Goal: Task Accomplishment & Management: Manage account settings

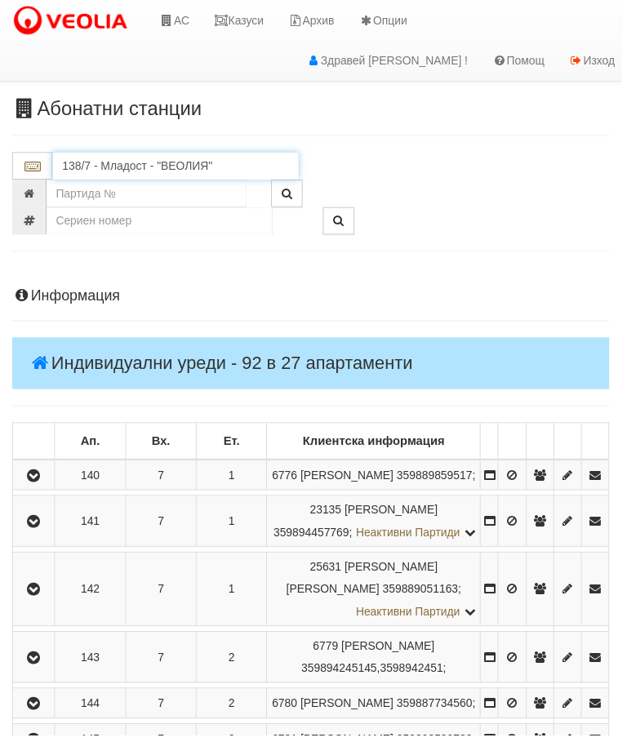
click at [169, 158] on input "138/7 - Младост - "ВЕОЛИЯ"" at bounding box center [177, 167] width 248 height 28
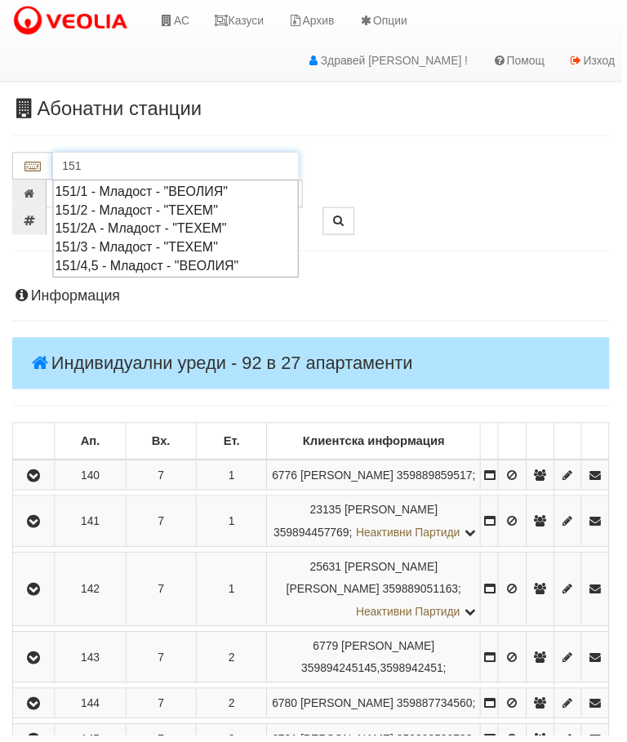
click at [140, 207] on div "151/2 - Младост - "ТЕХЕМ"" at bounding box center [177, 211] width 243 height 19
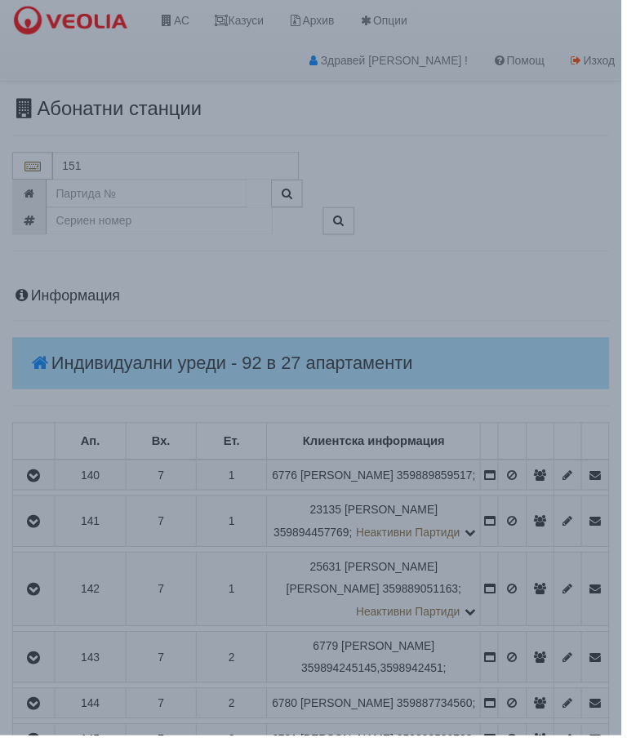
type input "151/2 - Младост - "ТЕХЕМ""
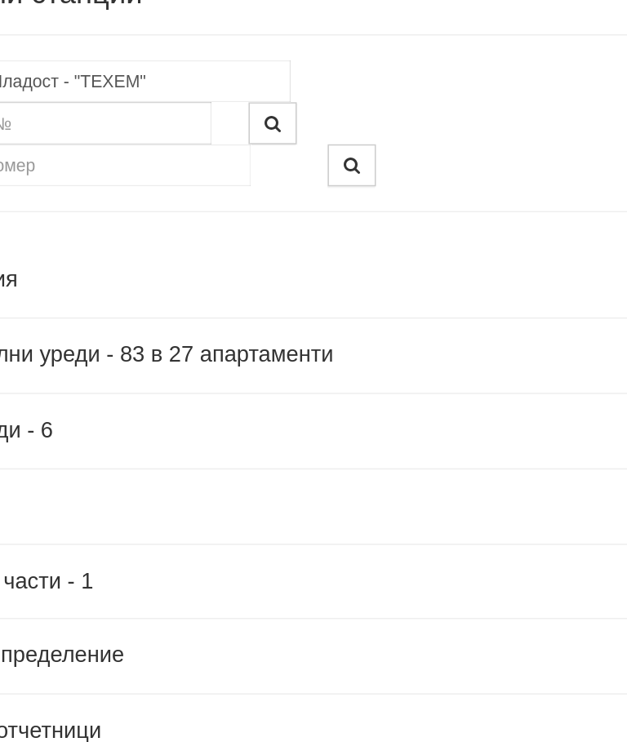
scroll to position [0, 5]
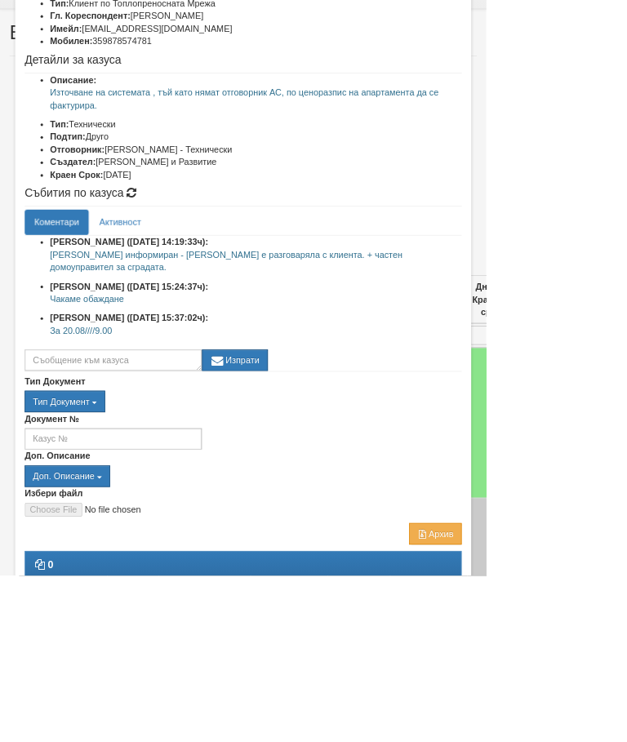
scroll to position [153, 0]
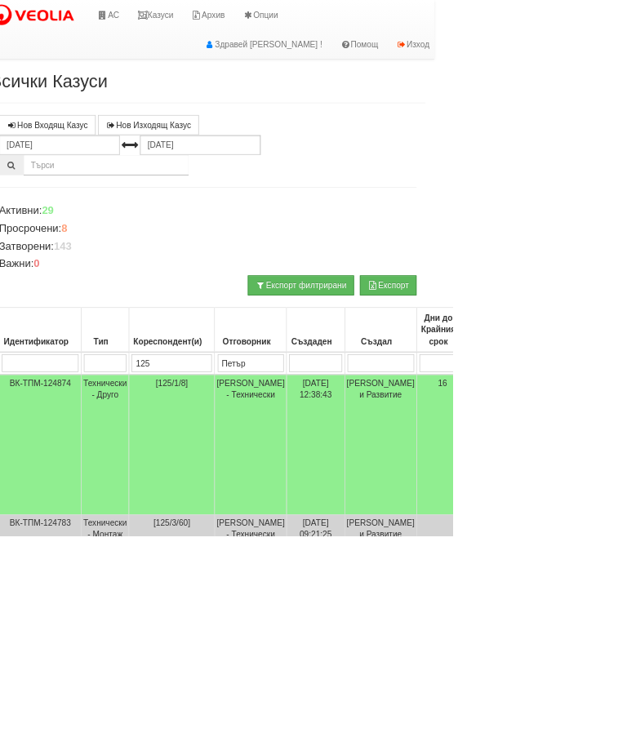
scroll to position [0, 0]
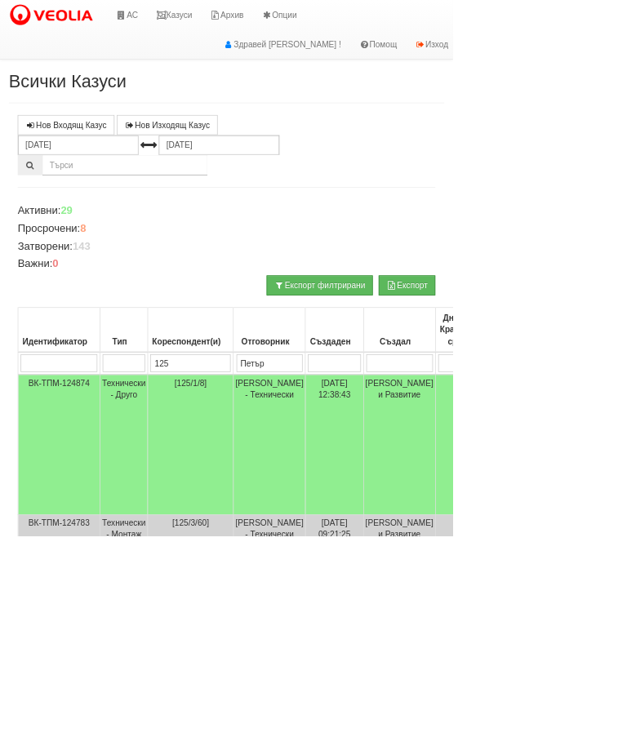
click at [274, 498] on input "125" at bounding box center [263, 503] width 111 height 24
type input "1"
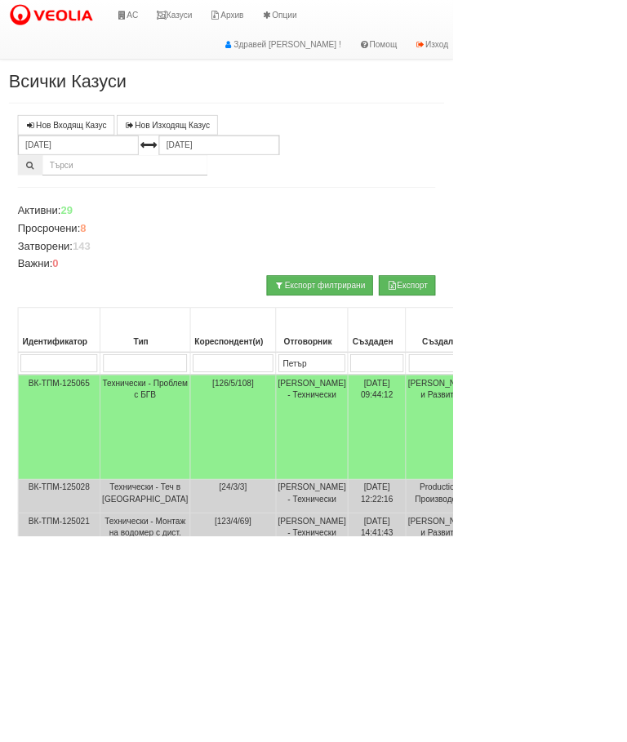
click at [392, 491] on input "Петър" at bounding box center [431, 503] width 92 height 24
click at [389, 496] on input "Петър" at bounding box center [431, 503] width 92 height 24
type input "П"
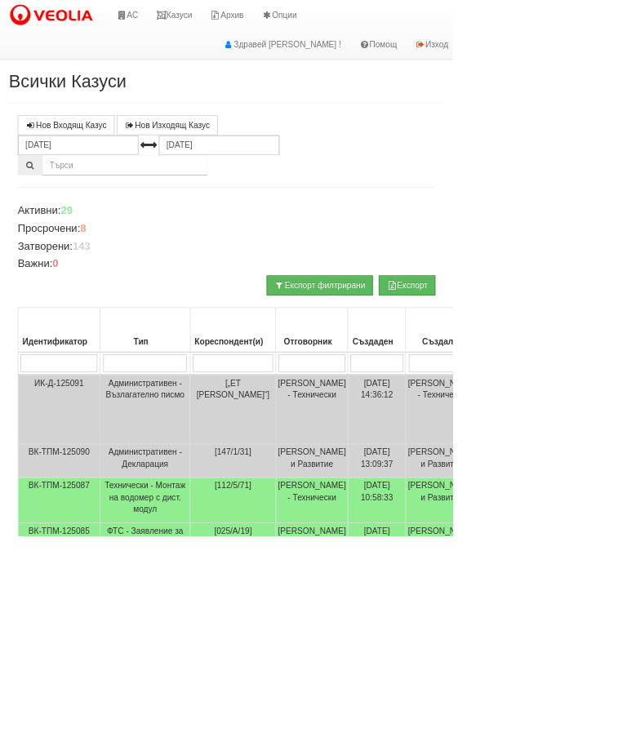
click at [441, 234] on div at bounding box center [313, 229] width 578 height 28
click at [464, 249] on div "Нов Входящ Казус Нов Изходящ Казус 19.07.2025 19.08.2025 Зареждане на казусите.…" at bounding box center [313, 734] width 603 height 1150
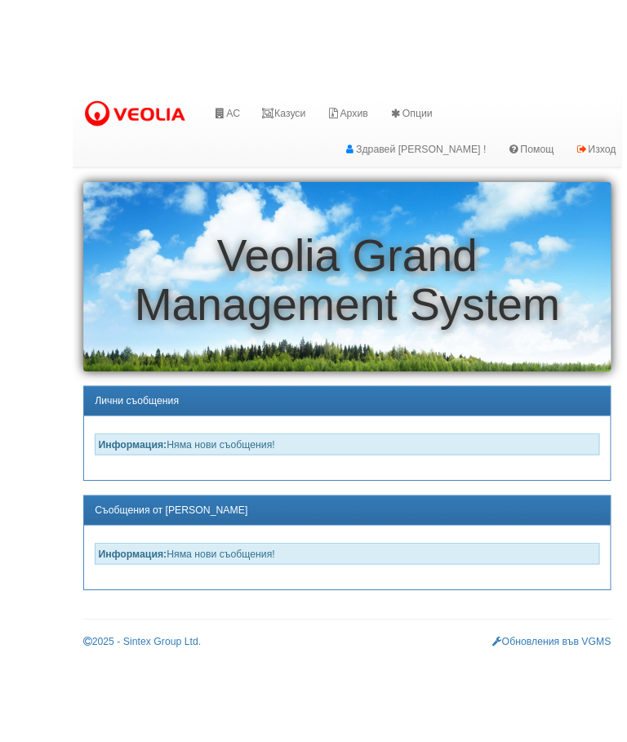
scroll to position [0, 1]
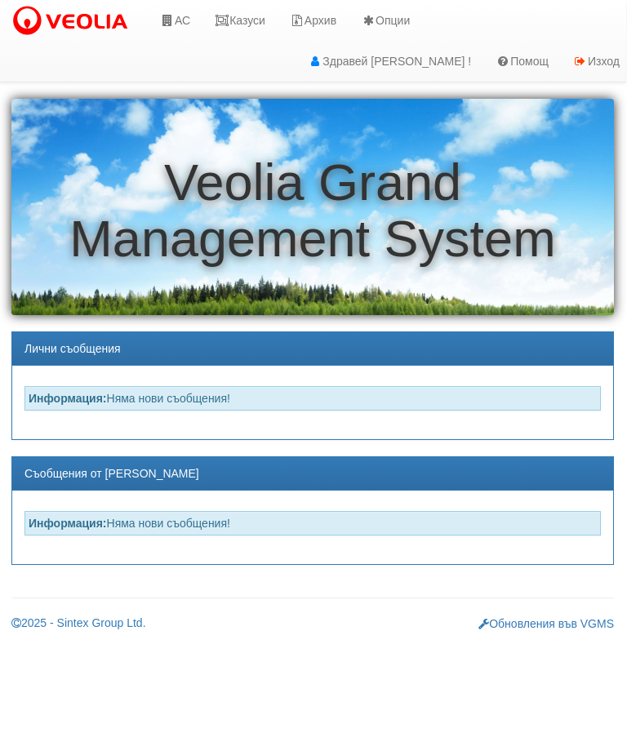
click at [191, 25] on link "АС" at bounding box center [175, 20] width 55 height 41
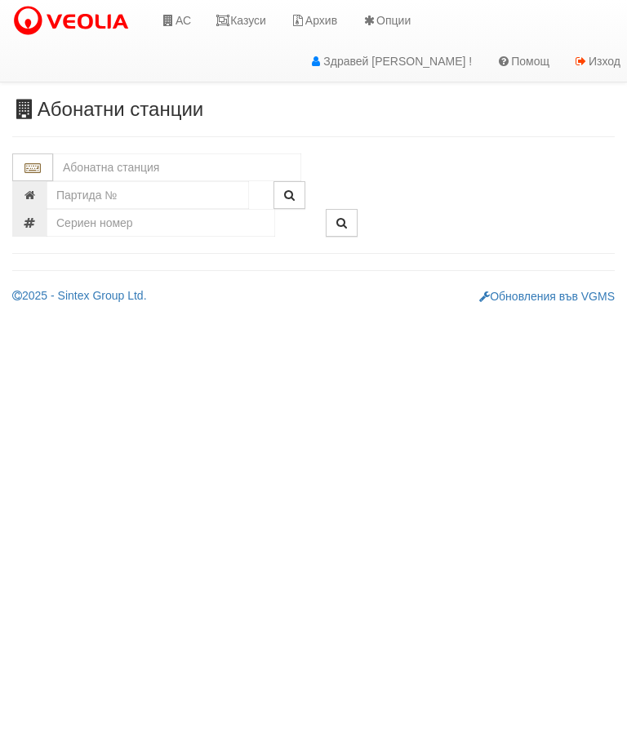
click at [145, 162] on input "text" at bounding box center [177, 167] width 248 height 28
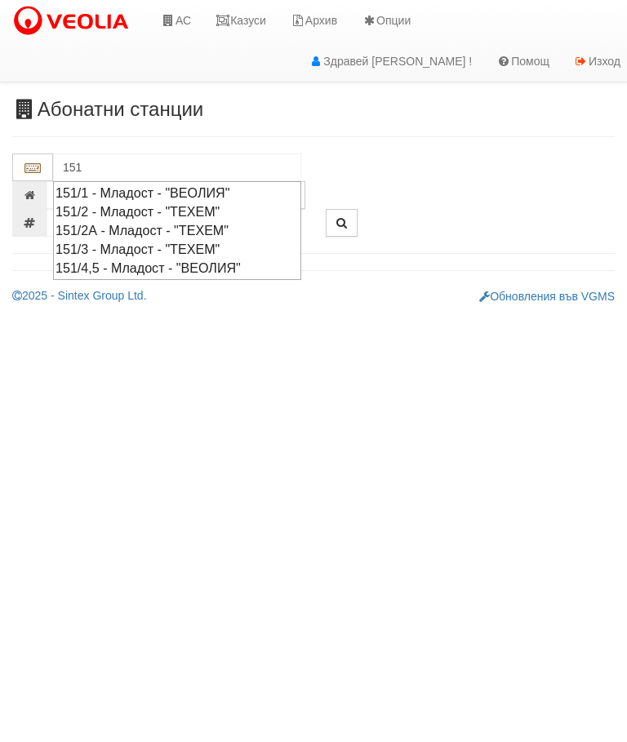
click at [145, 219] on div "151/2 - Младост - "ТЕХЕМ"" at bounding box center [177, 211] width 243 height 19
type input "151/2 - Младост - "ТЕХЕМ""
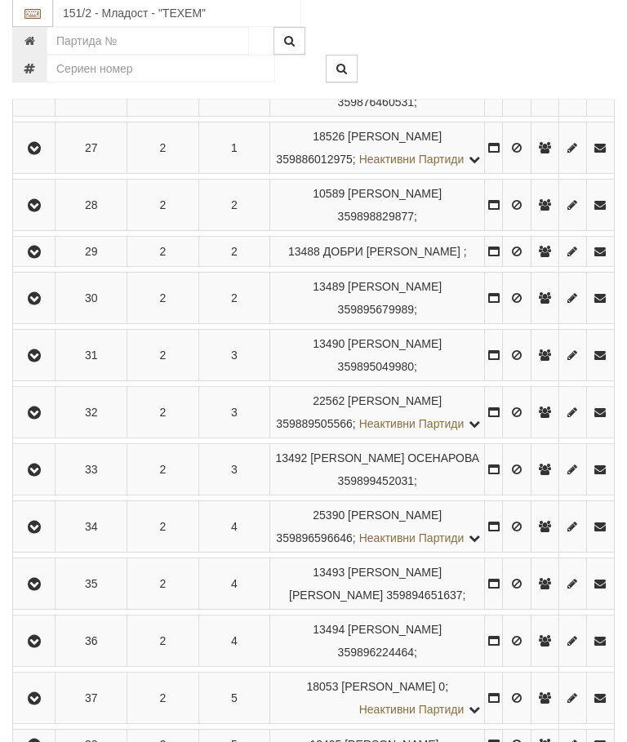
scroll to position [469, 0]
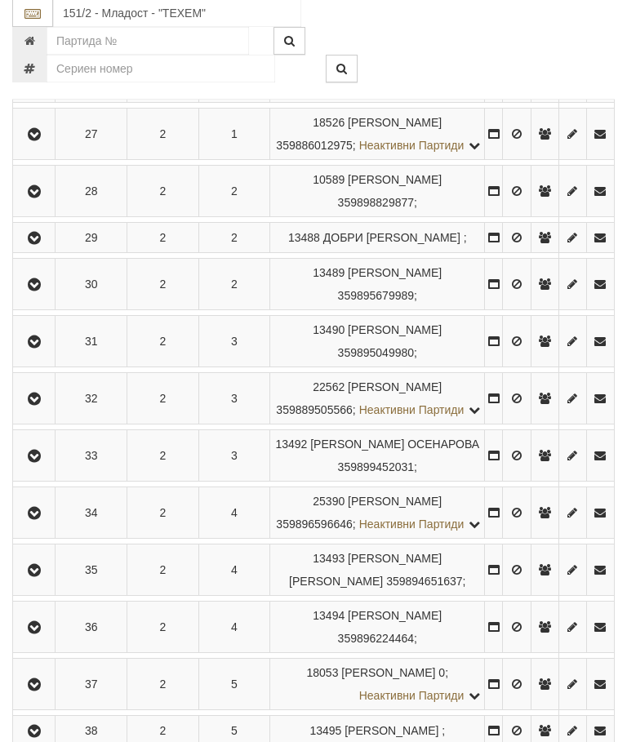
click at [40, 577] on icon "button" at bounding box center [34, 571] width 20 height 11
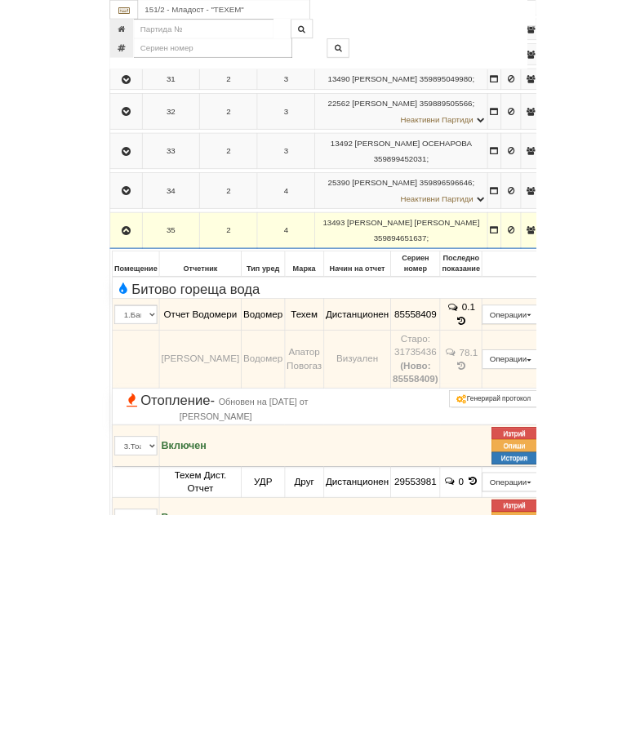
scroll to position [879, 0]
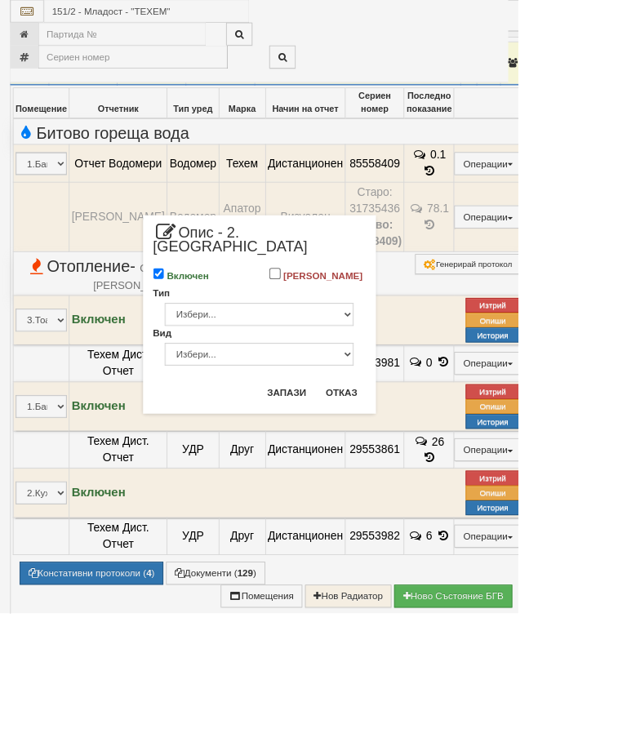
click at [252, 326] on label "Включен" at bounding box center [227, 334] width 51 height 16
click at [199, 324] on input "Включен" at bounding box center [192, 331] width 14 height 14
checkbox input "false"
click at [380, 466] on button "Запази" at bounding box center [347, 475] width 67 height 26
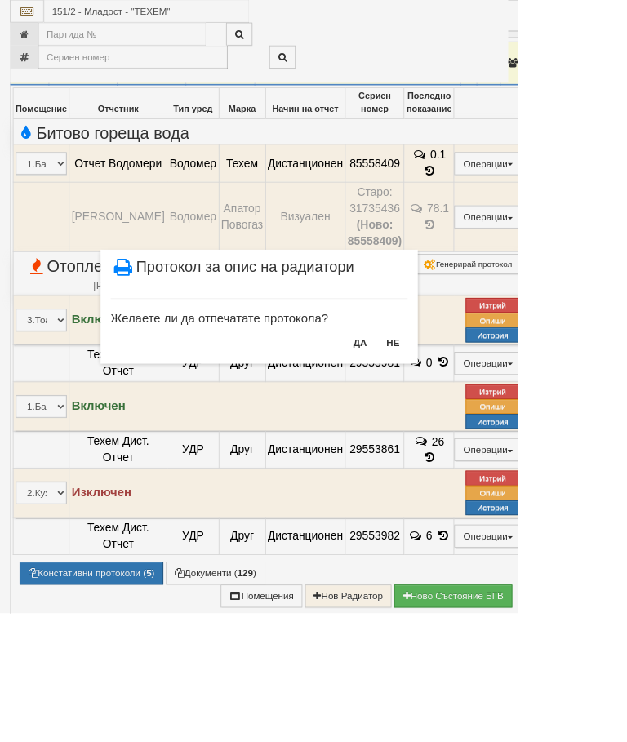
click at [493, 411] on button "НЕ" at bounding box center [475, 415] width 35 height 26
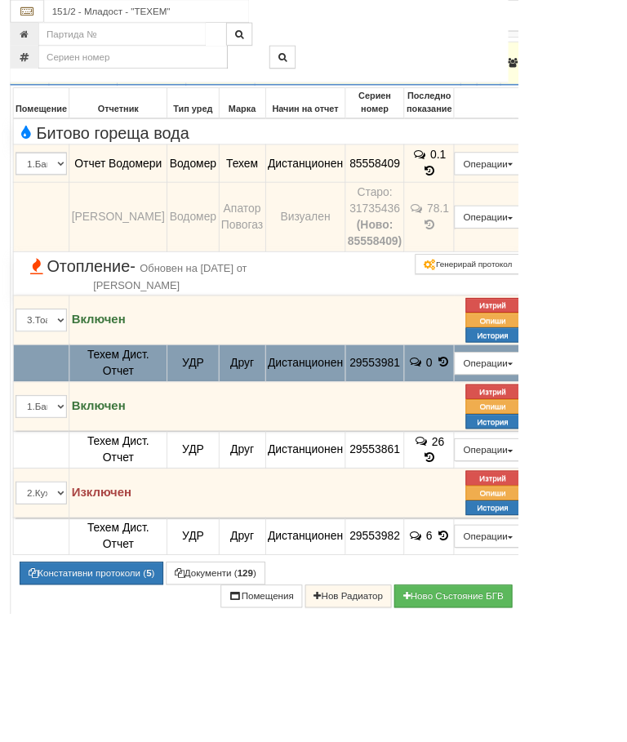
click at [0, 0] on button "Редакция / Протокол" at bounding box center [0, 0] width 0 height 0
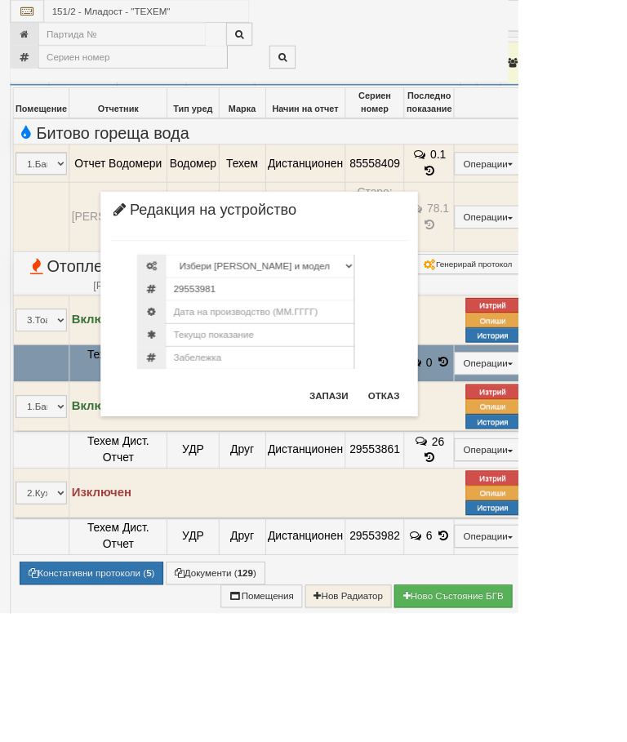
click at [493, 469] on button "Отказ" at bounding box center [464, 478] width 58 height 26
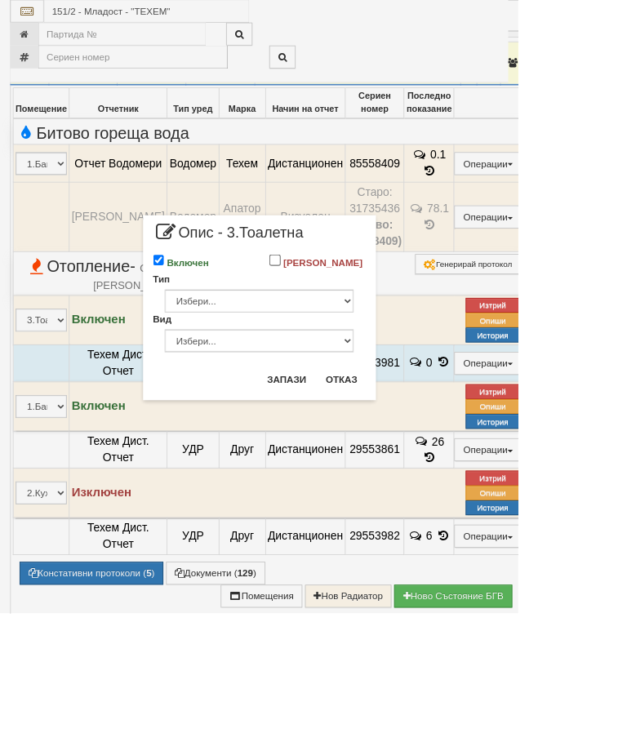
click at [199, 318] on input "Включен" at bounding box center [192, 315] width 14 height 14
checkbox input "false"
click at [380, 462] on button "Запази" at bounding box center [347, 459] width 67 height 26
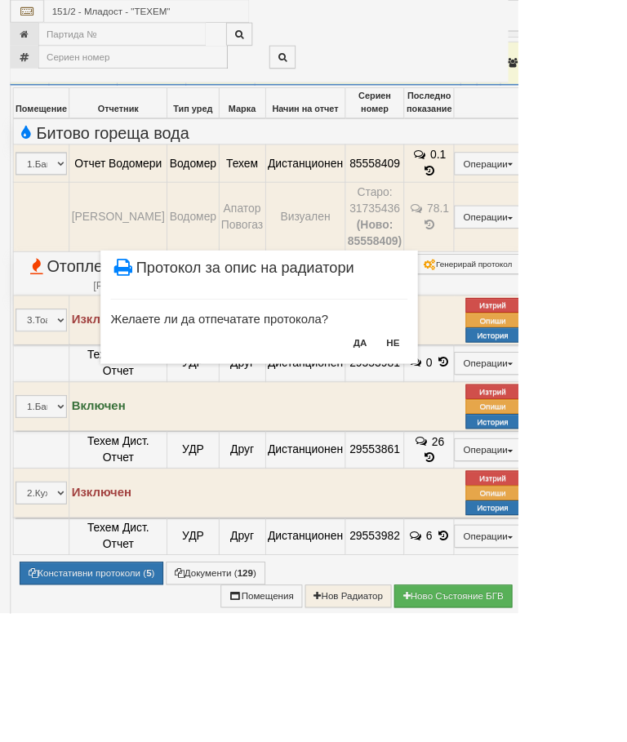
click at [493, 414] on button "НЕ" at bounding box center [475, 415] width 35 height 26
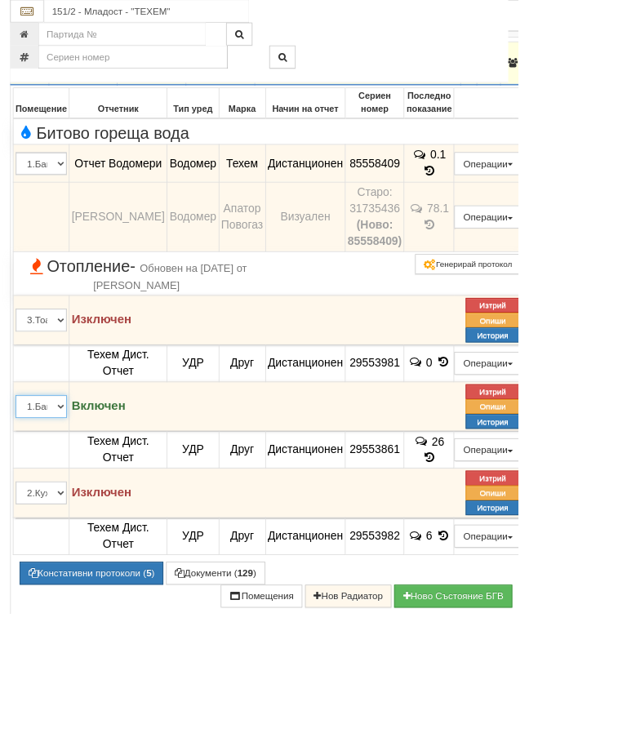
click at [81, 505] on select "1.Баня 2.Кухня 3.Тоалетна 4.Всекидневна 5.Спалня 1 6.Спалня 2 7.Коридор 8.Терас…" at bounding box center [50, 492] width 62 height 28
select select "4"
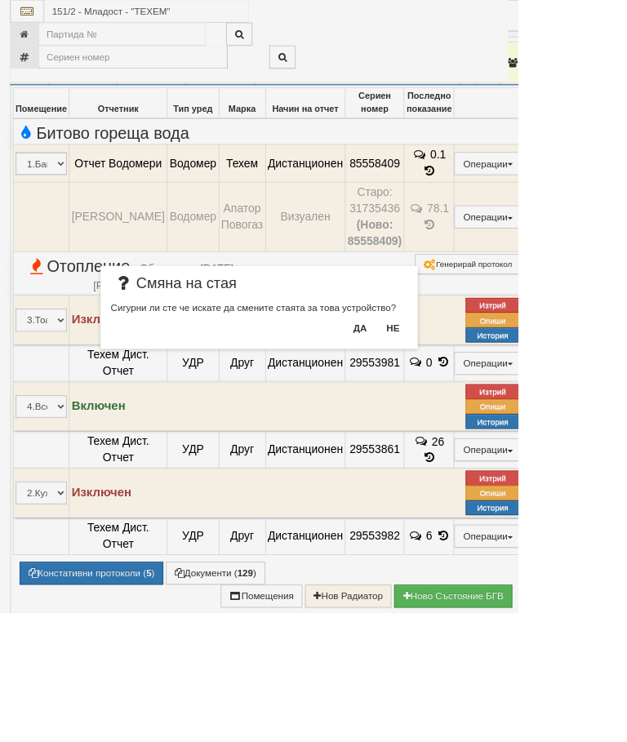
click at [453, 391] on button "Да" at bounding box center [435, 397] width 36 height 26
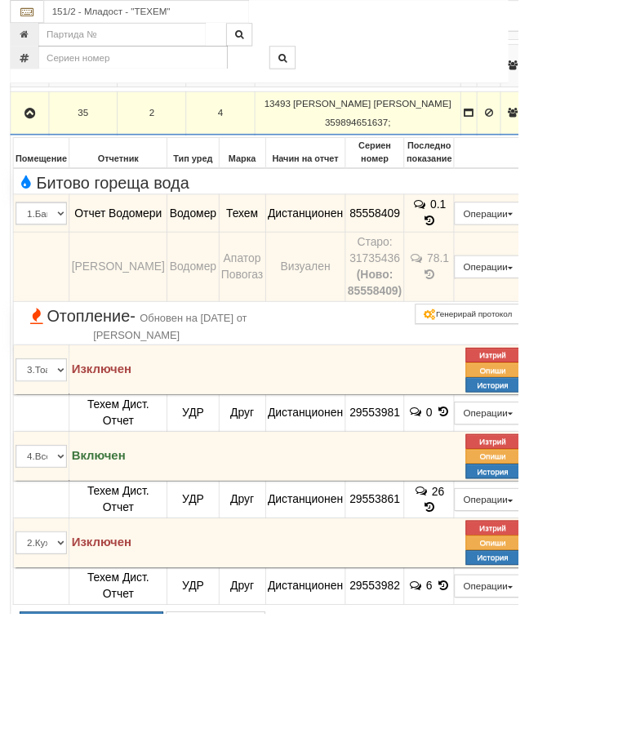
scroll to position [817, 0]
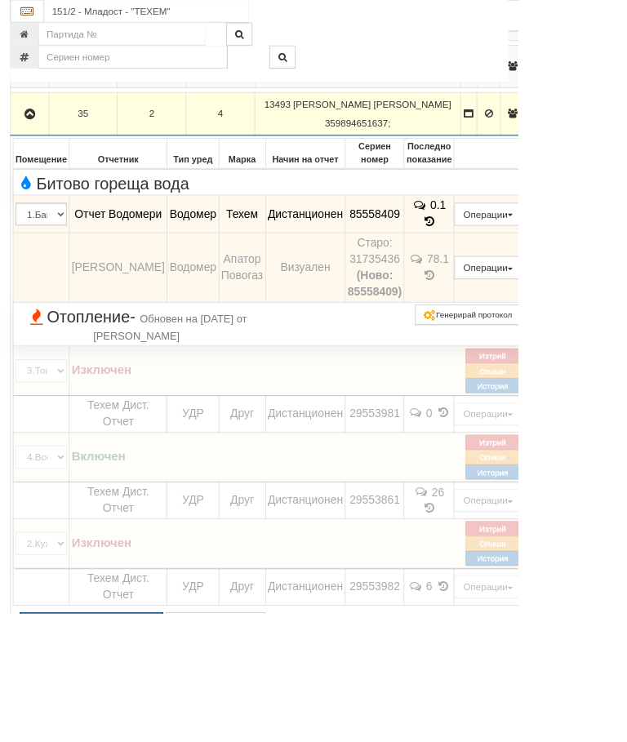
click at [161, 416] on span "Отопление - Обновен на 20/08/2025г. от Петър Добрев" at bounding box center [165, 394] width 292 height 43
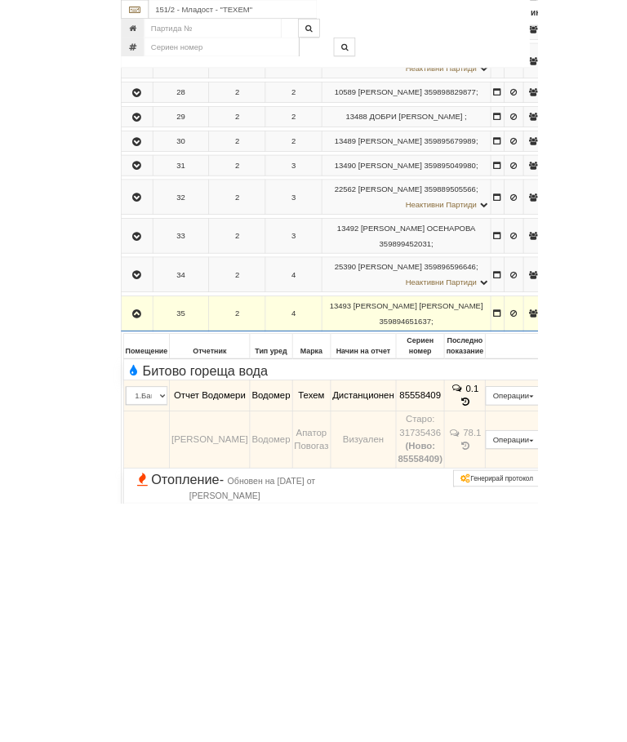
scroll to position [659, 0]
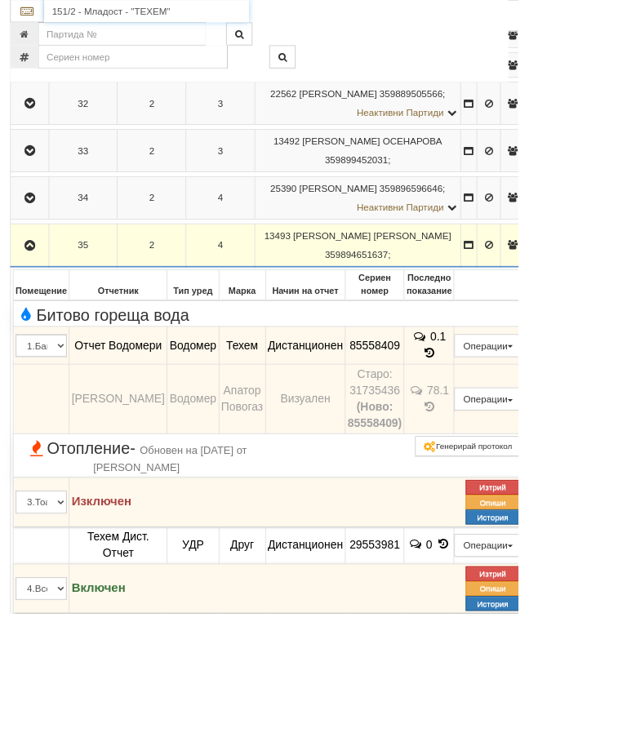
click at [136, 11] on input "151/2 - Младост - "ТЕХЕМ"" at bounding box center [177, 14] width 248 height 28
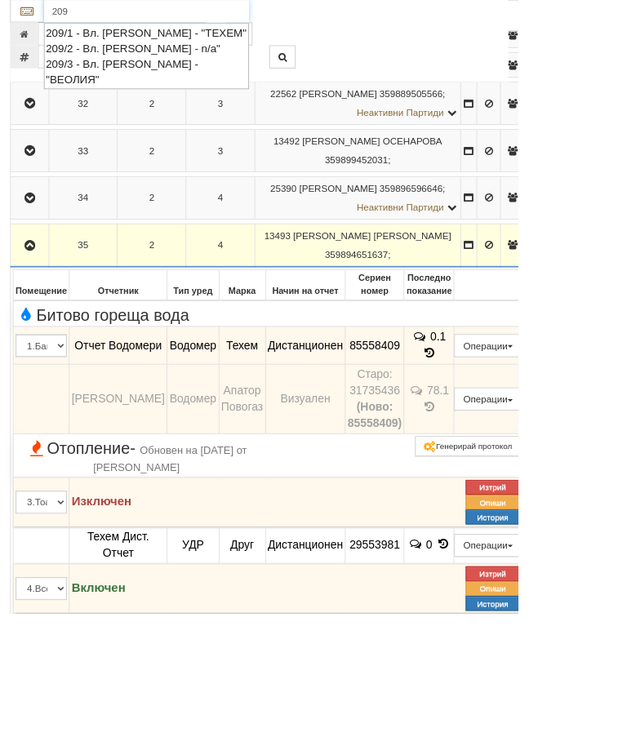
click at [185, 38] on div "209/1 - Вл. Варненчик - "ТЕХЕМ"" at bounding box center [177, 39] width 243 height 19
type input "209/1 - Вл. Варненчик - "ТЕХЕМ""
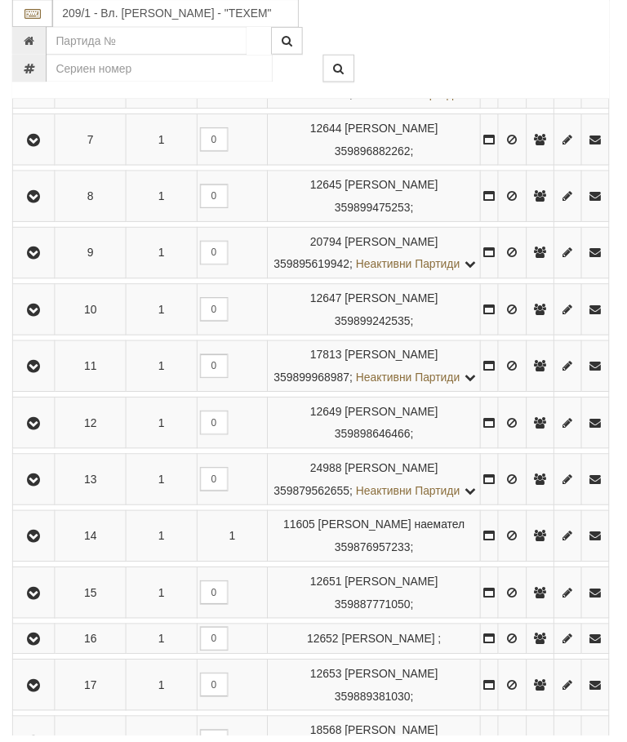
scroll to position [710, 0]
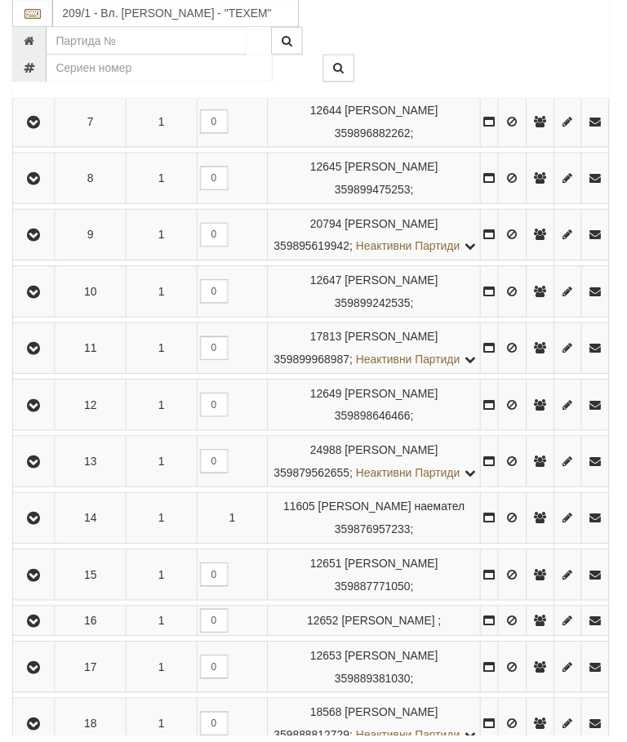
click at [41, 358] on icon "button" at bounding box center [34, 351] width 20 height 11
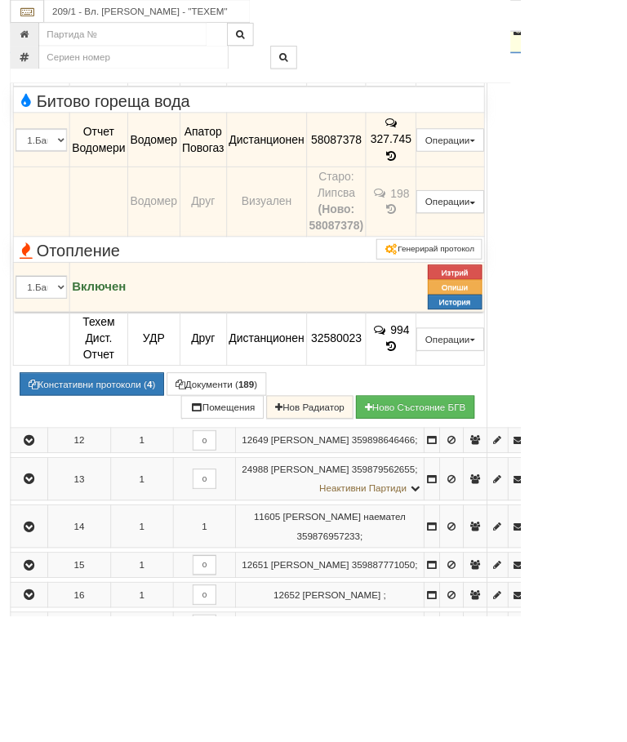
scroll to position [937, 39]
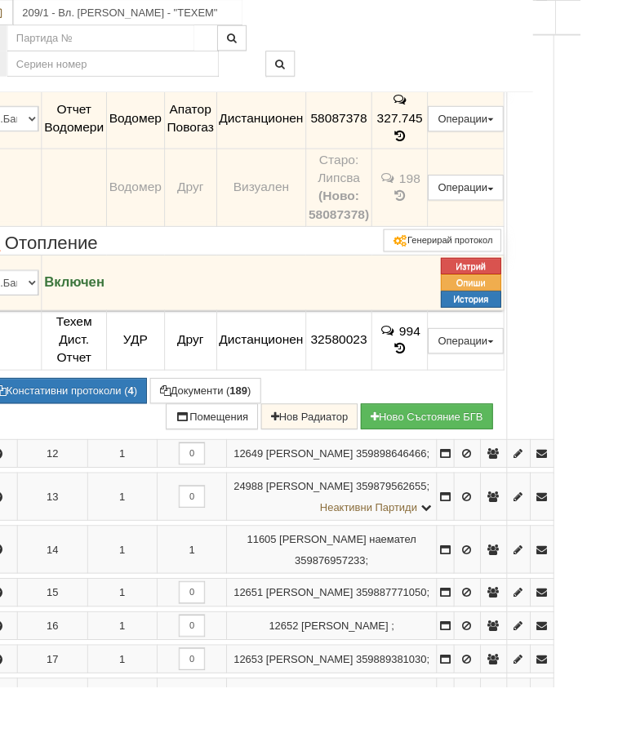
click at [238, 332] on div "Включен" at bounding box center [229, 305] width 389 height 54
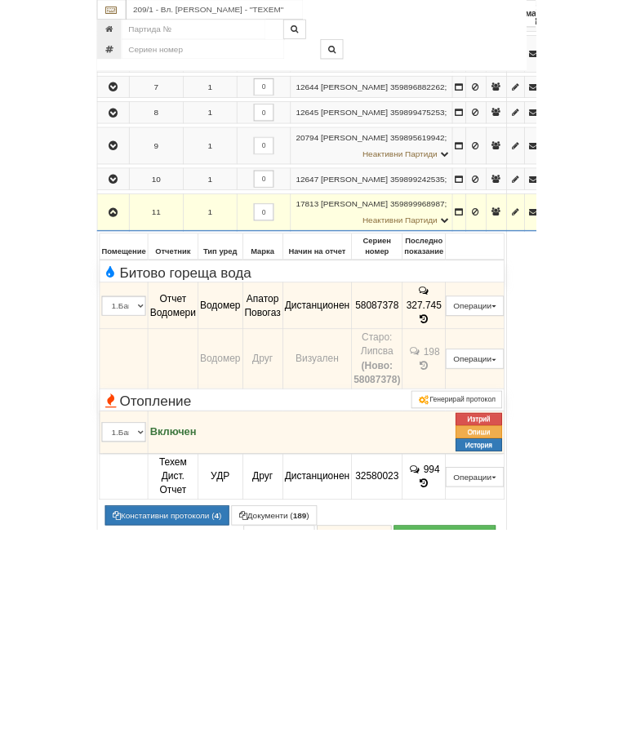
scroll to position [812, 0]
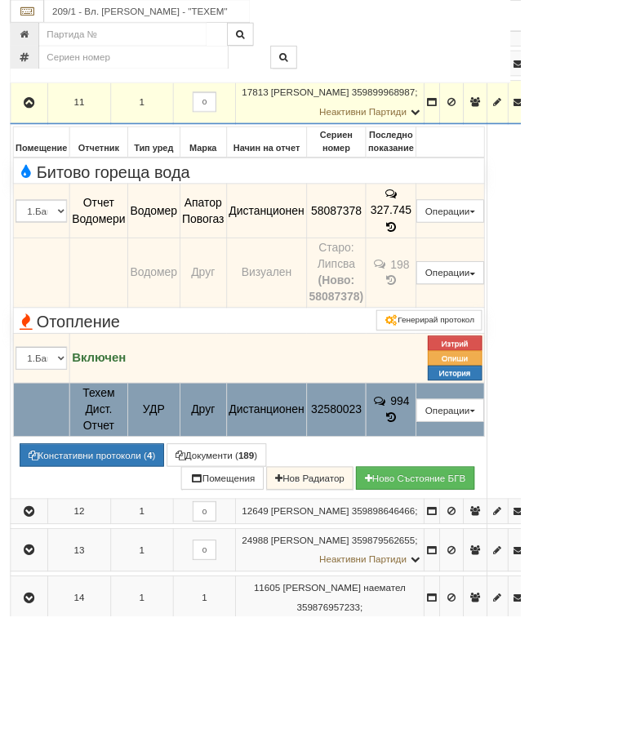
click at [0, 0] on button "Подмяна" at bounding box center [0, 0] width 0 height 0
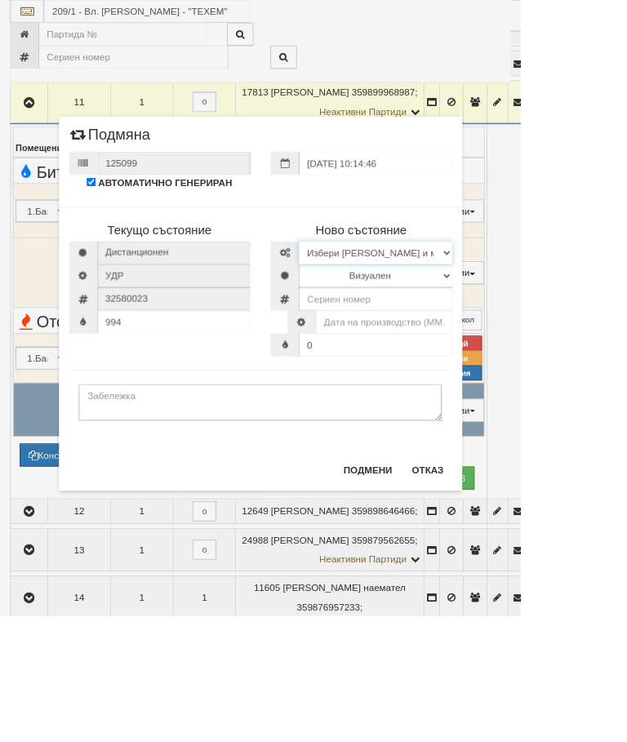
click at [545, 301] on select "Избери Марка и модел Иста Допримо Иста Екземпер Кундо Сименс визуален Сименс ра…" at bounding box center [452, 305] width 185 height 28
select select "14edb85b-ae3d-ea11-80f4-db42d7521b4b"
click at [545, 336] on select "Визуален Дистанционен Изолирана линия ВОИ Няма Oтклонение ВОИ Няма Щранг ВОИ" at bounding box center [452, 332] width 185 height 28
select select "2"
click at [475, 365] on input "number" at bounding box center [452, 360] width 185 height 28
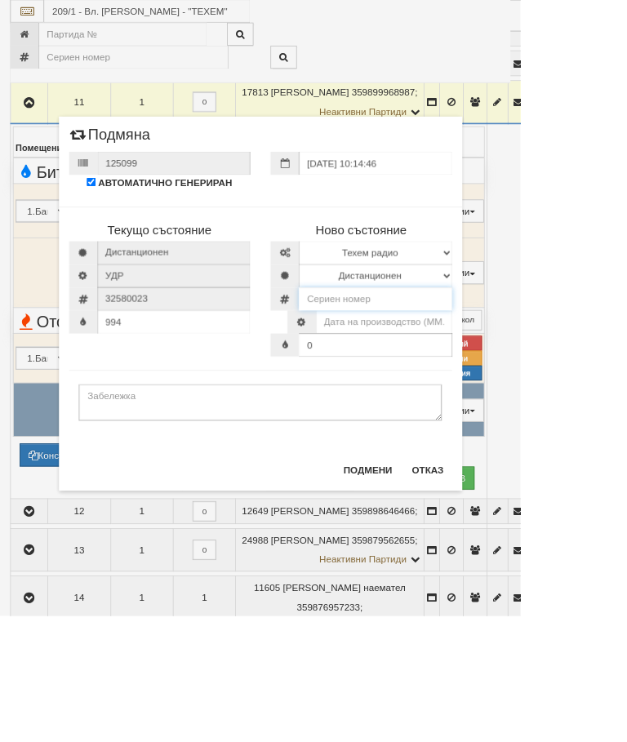
scroll to position [811, 0]
type input "24687591"
click at [540, 394] on input "text" at bounding box center [462, 388] width 164 height 28
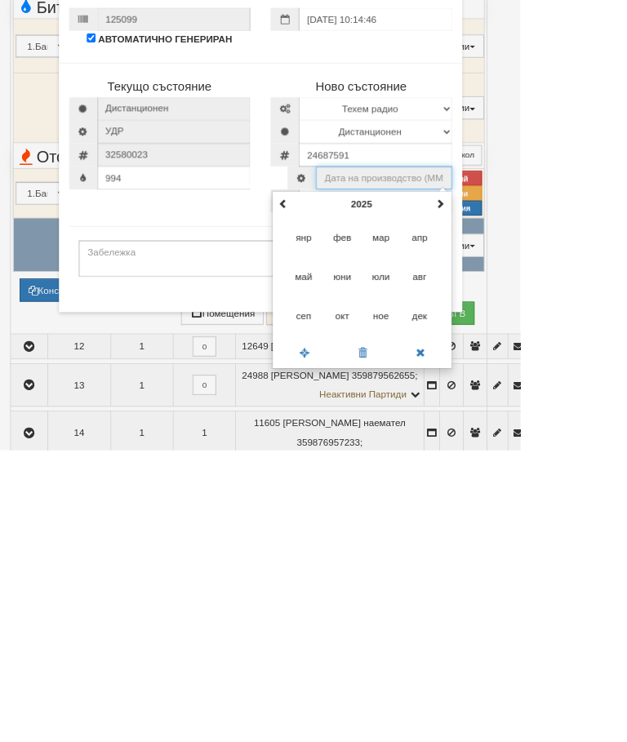
click at [527, 511] on span "авг" at bounding box center [505, 533] width 44 height 44
type input "08.2025"
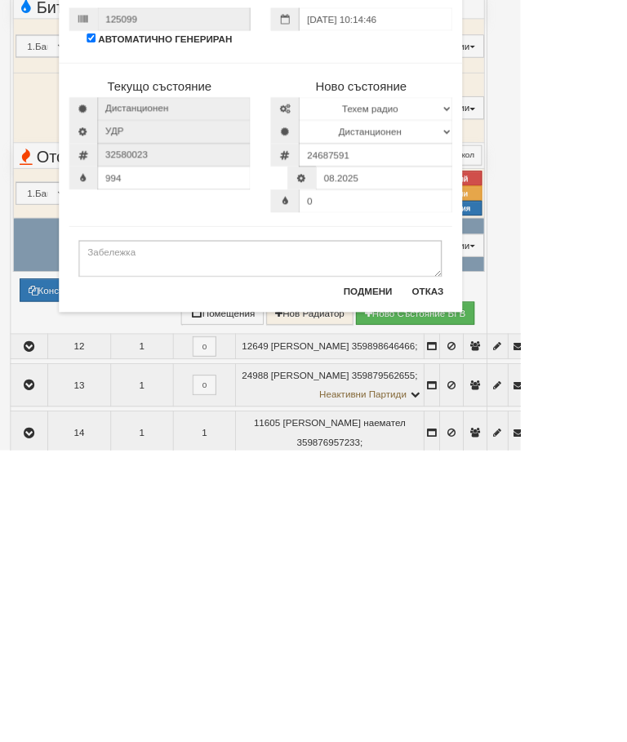
scroll to position [1011, 0]
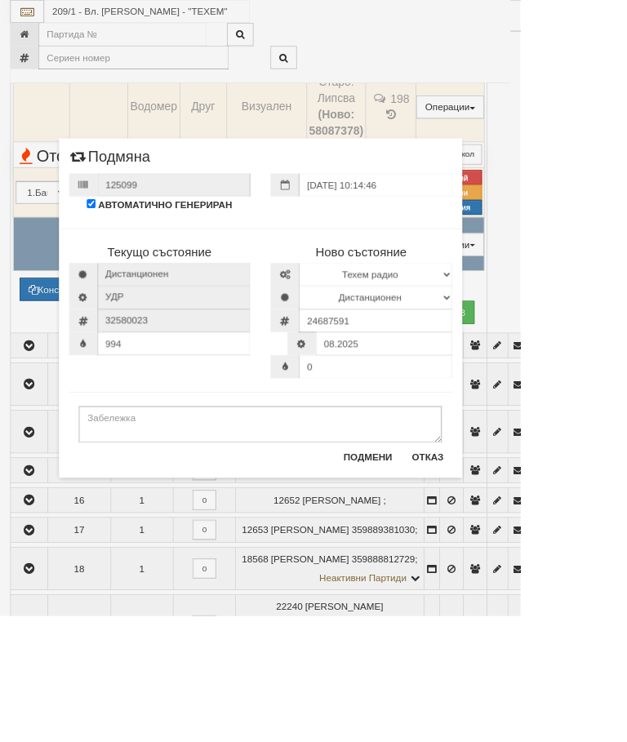
click at [483, 554] on button "Подмени" at bounding box center [443, 550] width 78 height 26
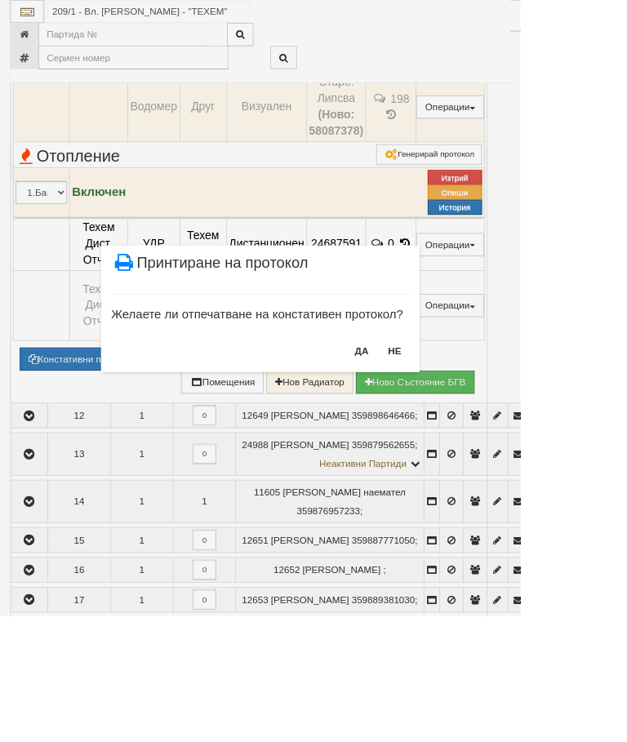
click at [493, 425] on button "НЕ" at bounding box center [475, 423] width 35 height 26
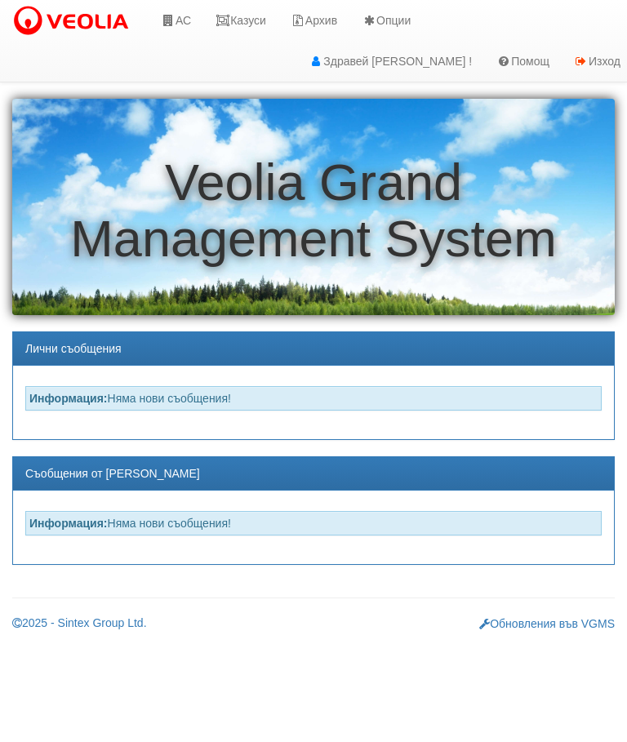
click at [238, 21] on link "Казуси" at bounding box center [240, 20] width 75 height 41
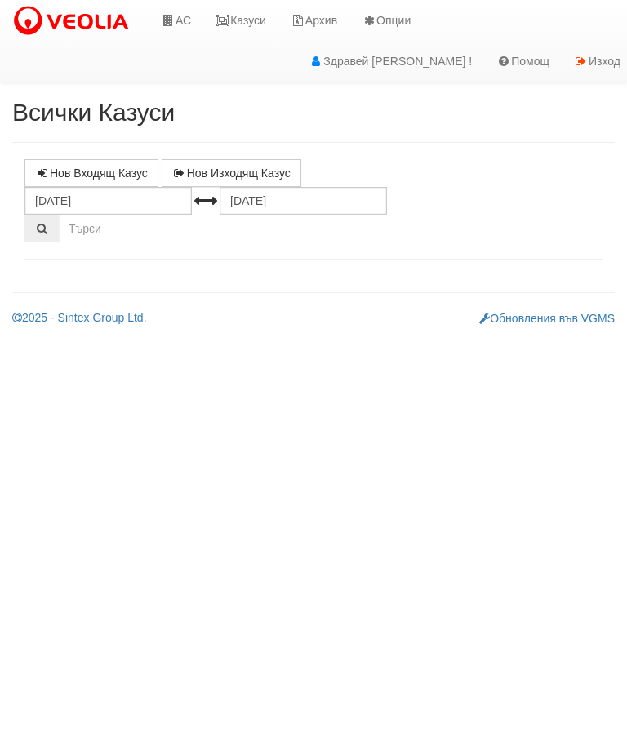
select select "10"
select select "1"
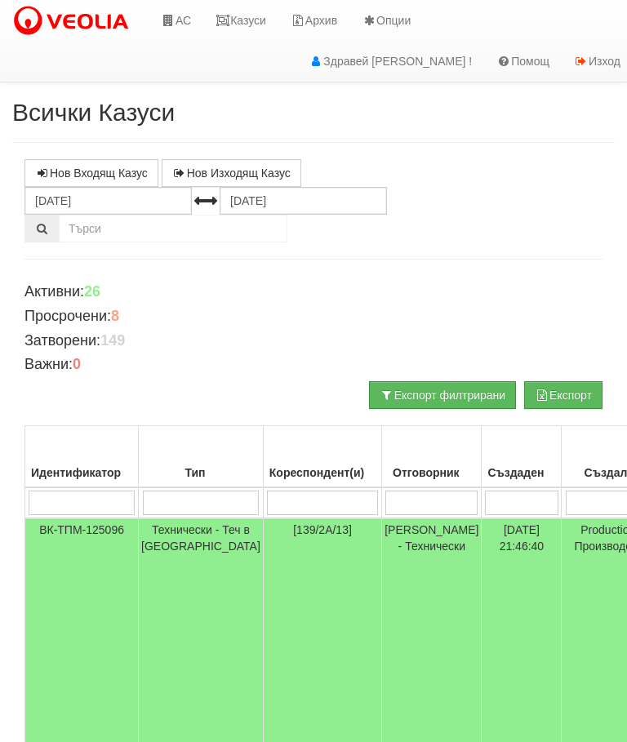
click at [311, 501] on input "search" at bounding box center [322, 503] width 111 height 24
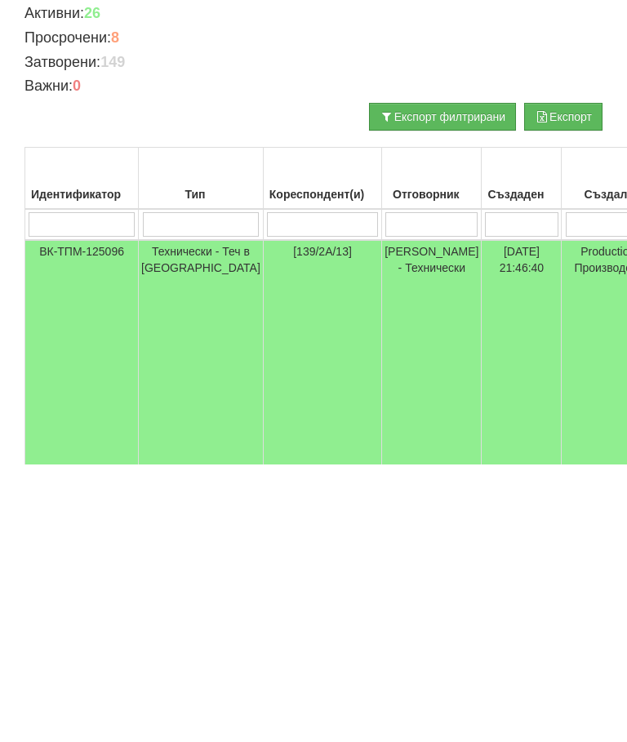
type input "1"
type input "151"
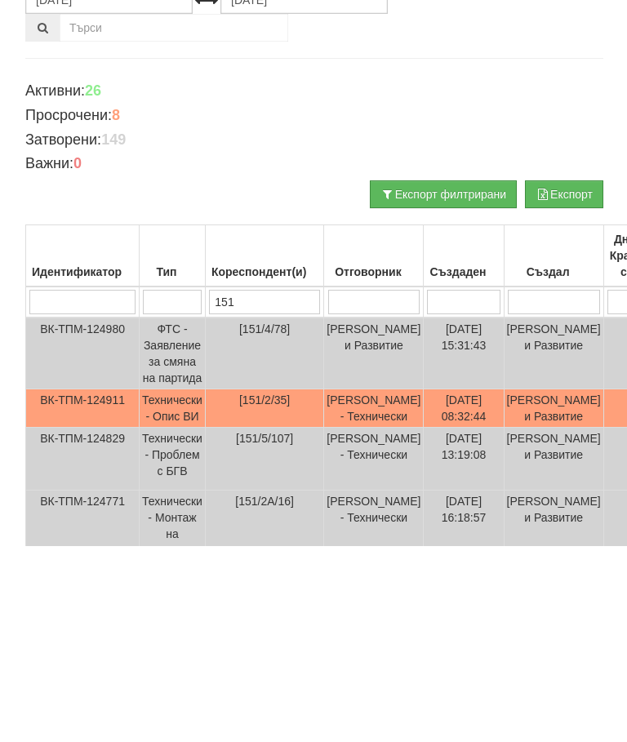
scroll to position [5, 5]
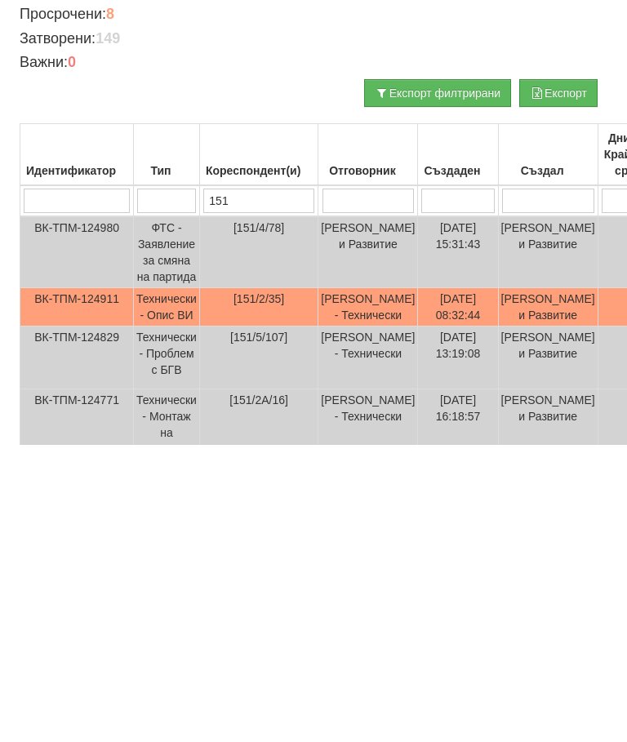
type input "151"
click at [171, 585] on td "Технически - Опис ВИ" at bounding box center [167, 604] width 66 height 38
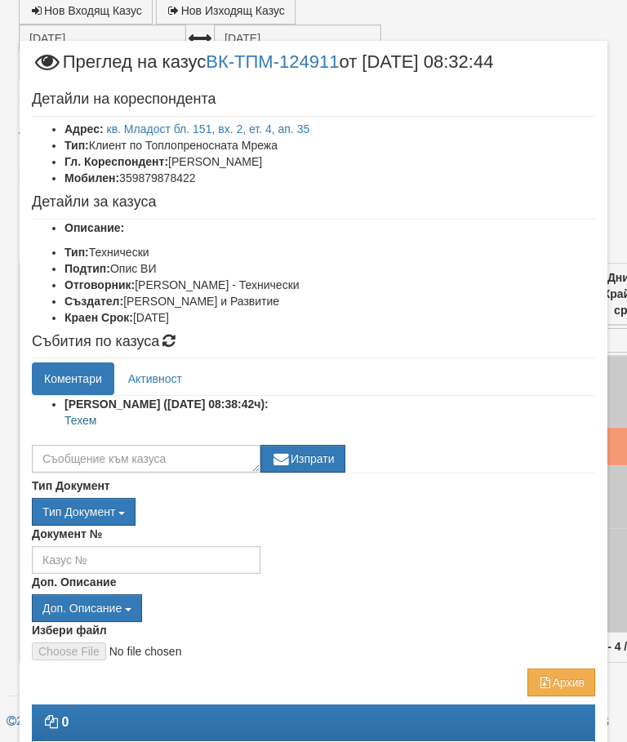
scroll to position [97, 0]
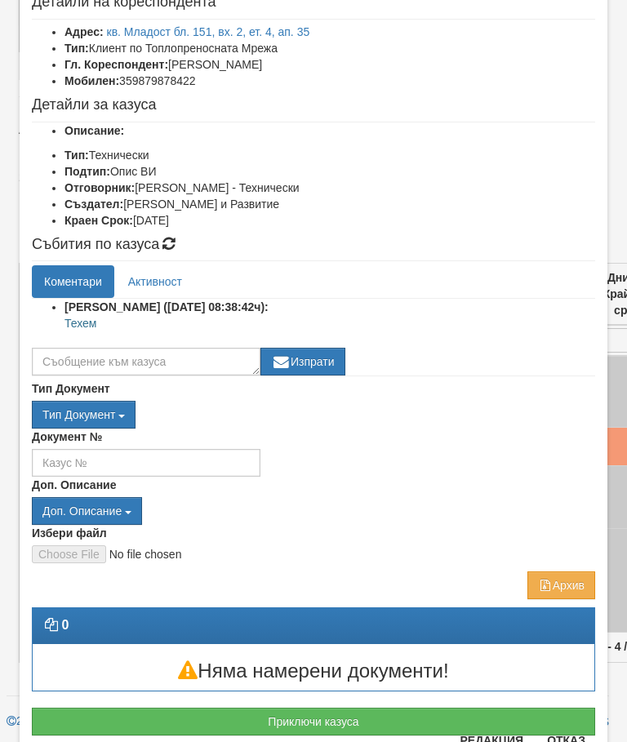
click at [350, 713] on button "Приключи казуса" at bounding box center [313, 722] width 563 height 28
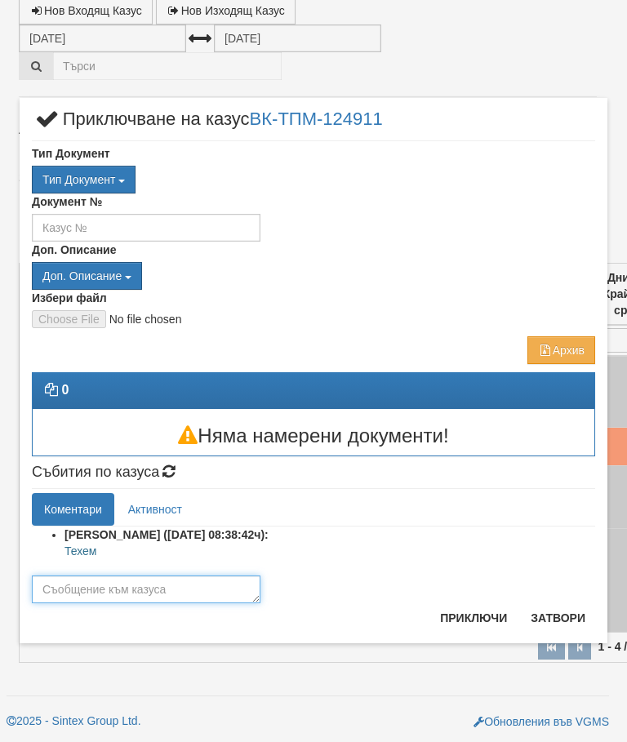
click at [164, 585] on textarea at bounding box center [146, 590] width 229 height 28
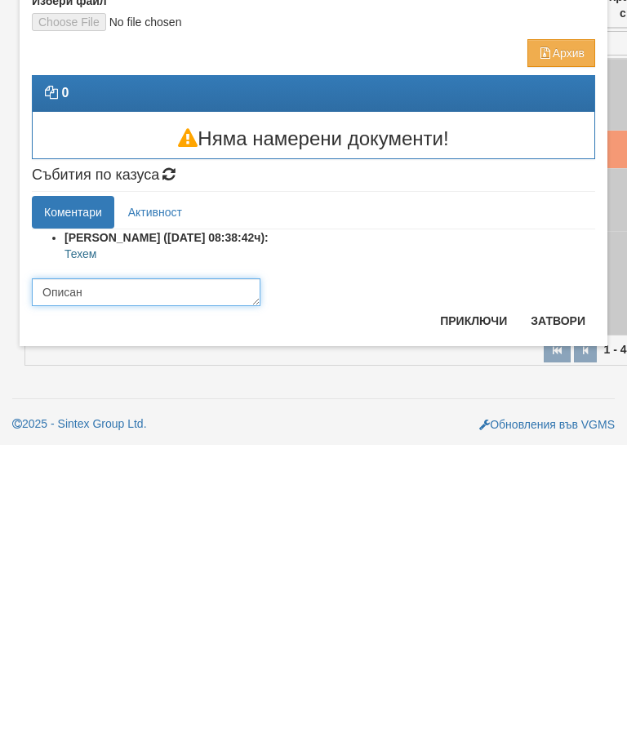
type textarea "Описан"
click at [463, 605] on button "Приключи" at bounding box center [473, 618] width 87 height 26
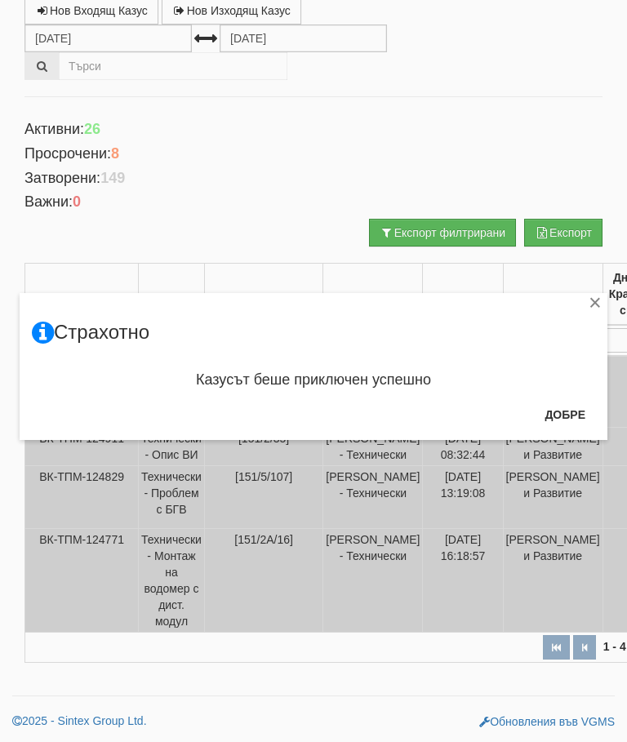
click at [564, 416] on button "Добре" at bounding box center [565, 415] width 60 height 26
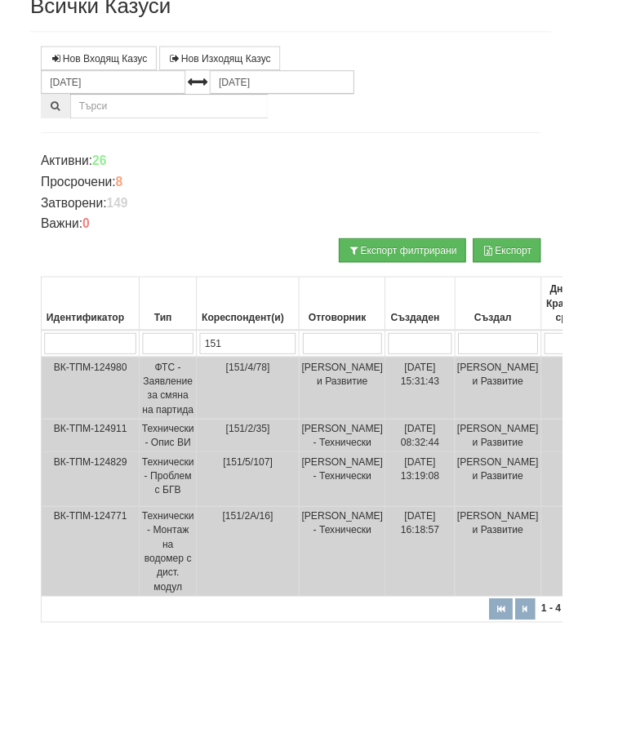
scroll to position [0, 0]
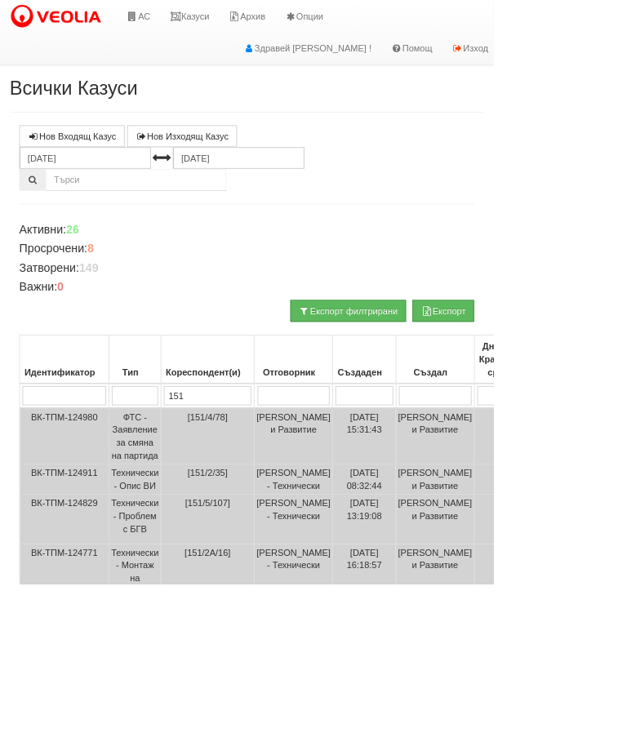
click at [281, 501] on input "151" at bounding box center [263, 503] width 111 height 24
type input "1"
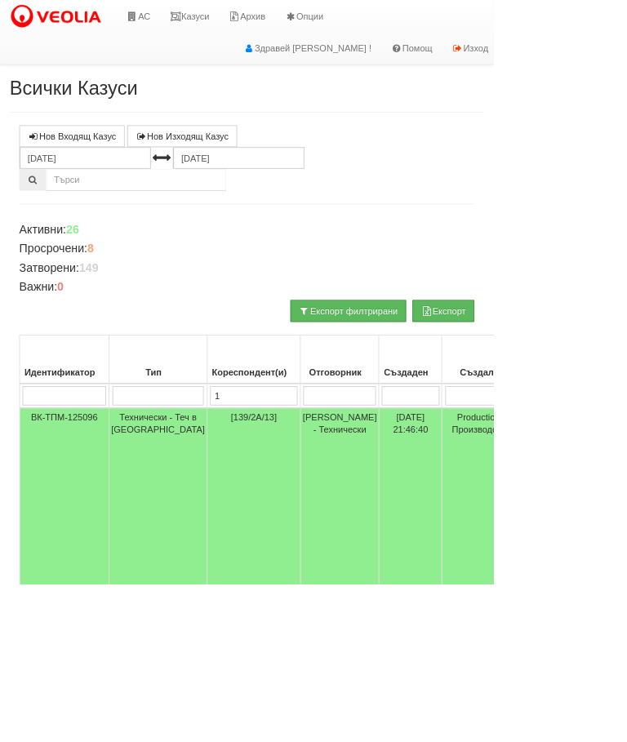
type input "12"
type input "125"
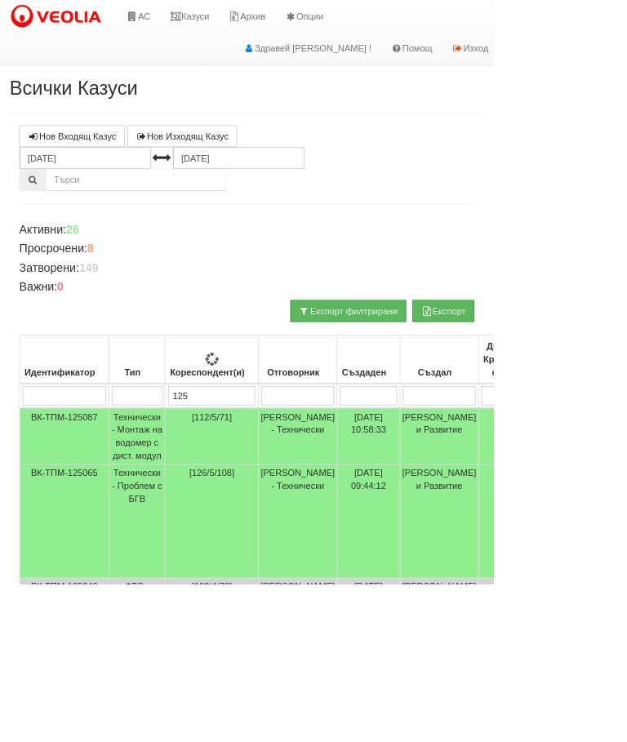
type input "125"
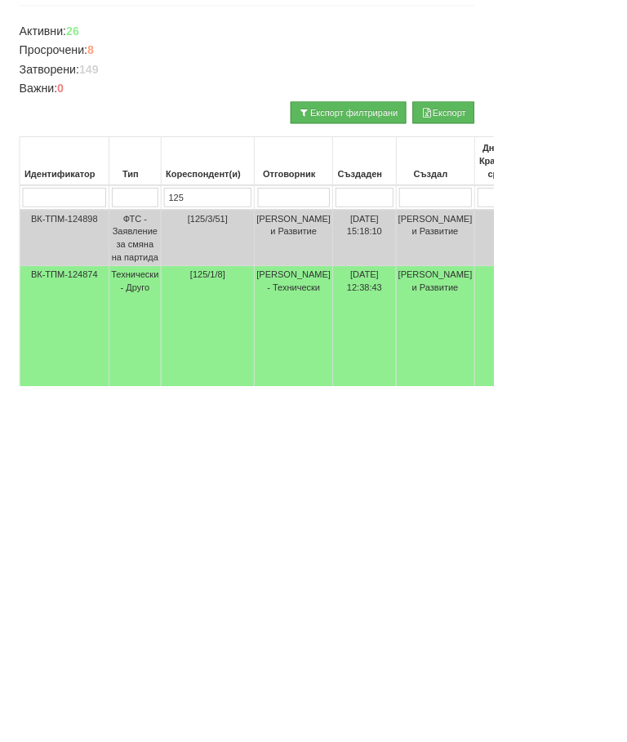
type input "125"
click at [185, 590] on td "Технически - Друго" at bounding box center [172, 687] width 66 height 194
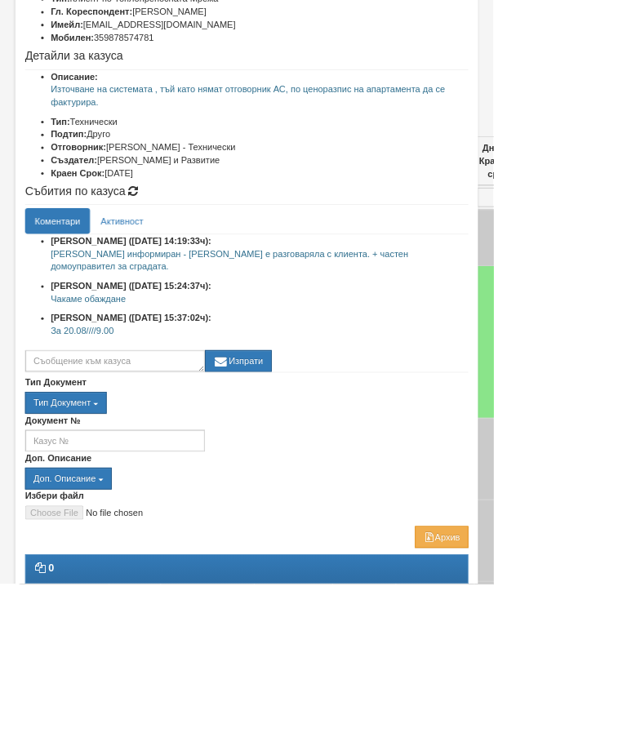
scroll to position [101, 0]
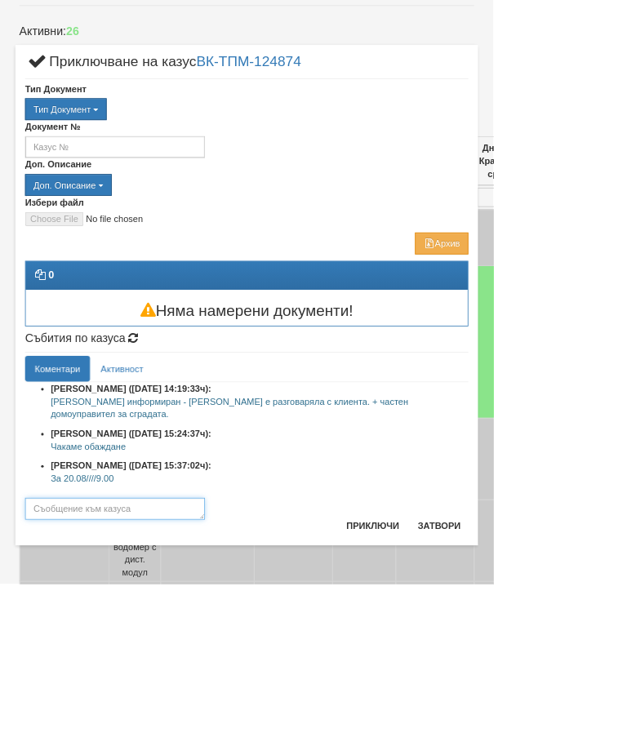
click at [220, 650] on textarea at bounding box center [146, 647] width 229 height 28
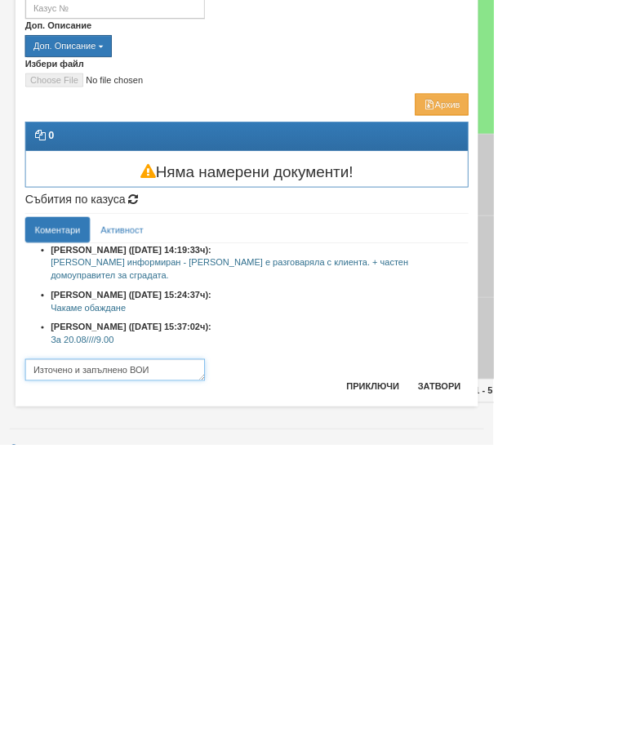
type textarea "Източено и запълнено ВОИ"
click at [517, 655] on button "Приключи" at bounding box center [473, 668] width 87 height 26
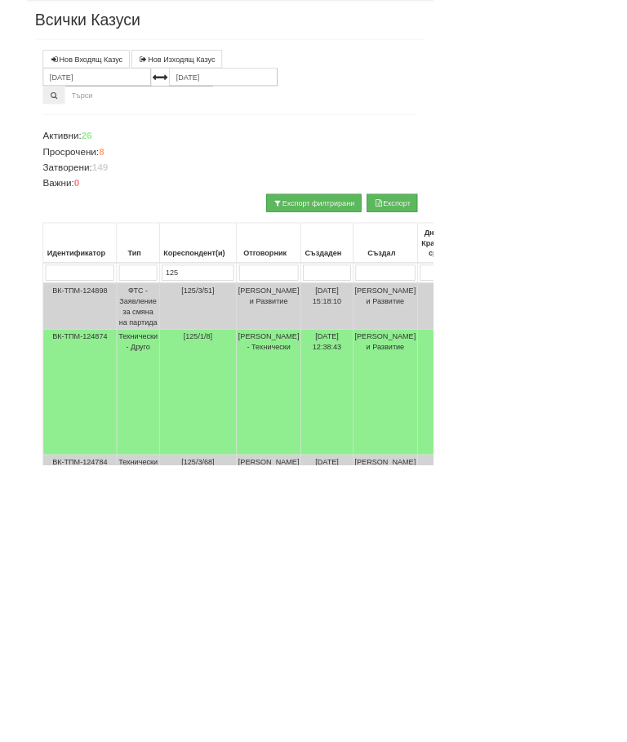
scroll to position [0, 0]
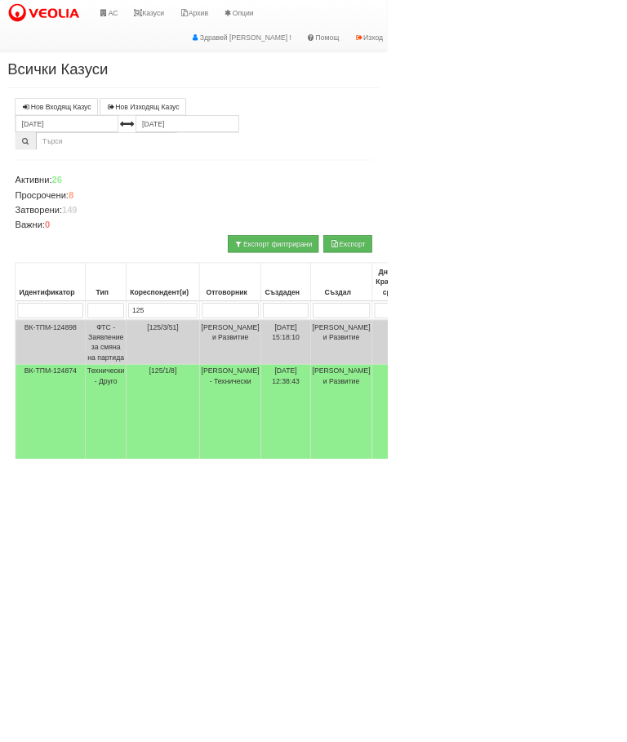
click at [393, 255] on div "Нов Входящ Казус Нов Изходящ Казус 20.07.2025 20.08.2025 Зареждане на казусите.…" at bounding box center [313, 650] width 603 height 982
click at [265, 16] on link "Казуси" at bounding box center [240, 20] width 75 height 41
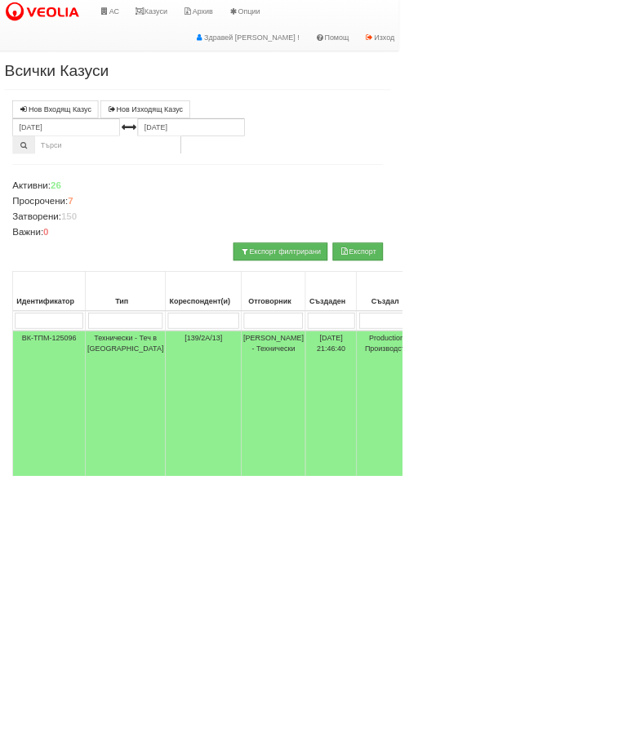
scroll to position [0, 5]
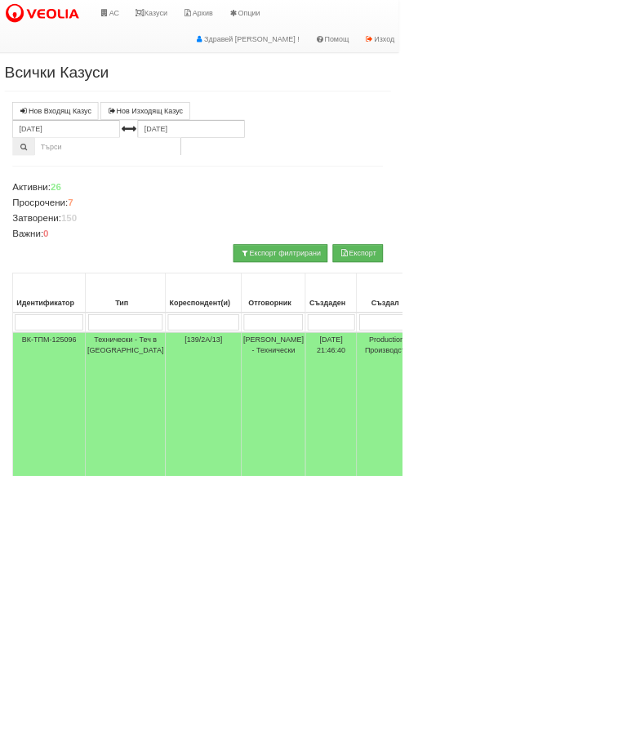
click at [297, 506] on input "search" at bounding box center [317, 503] width 111 height 24
type input "12"
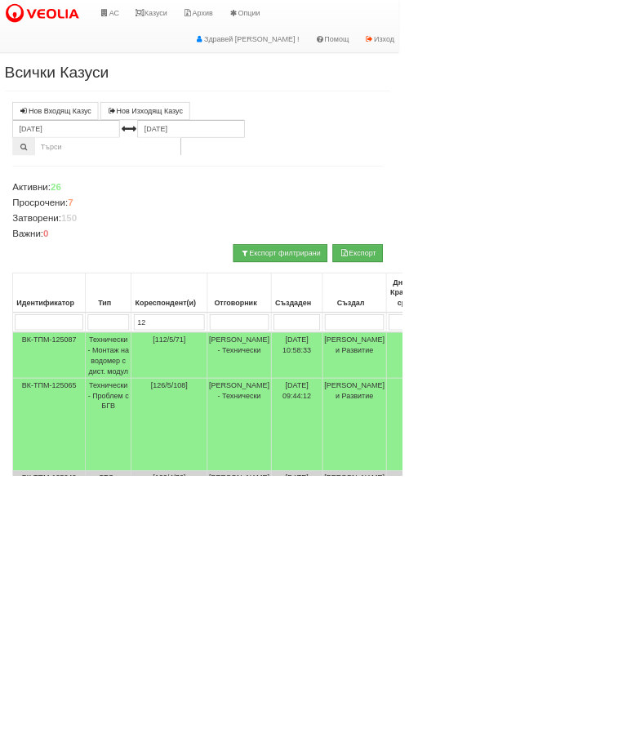
type input "125"
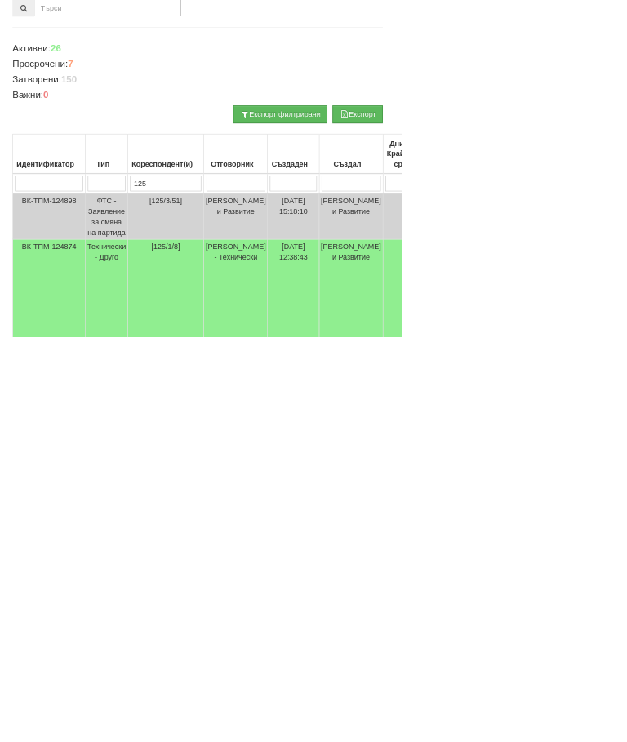
type input "125"
click at [188, 590] on td "Технически - Друго" at bounding box center [167, 687] width 66 height 194
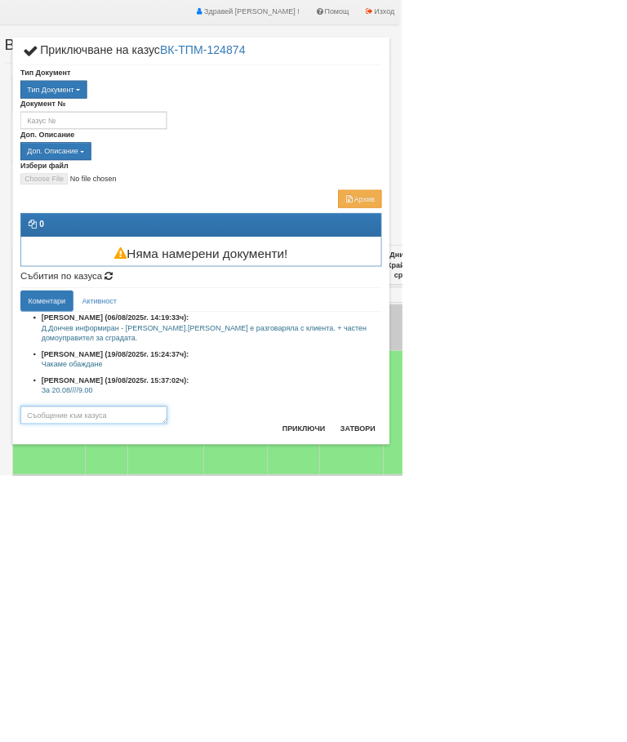
click at [260, 639] on textarea at bounding box center [146, 648] width 229 height 28
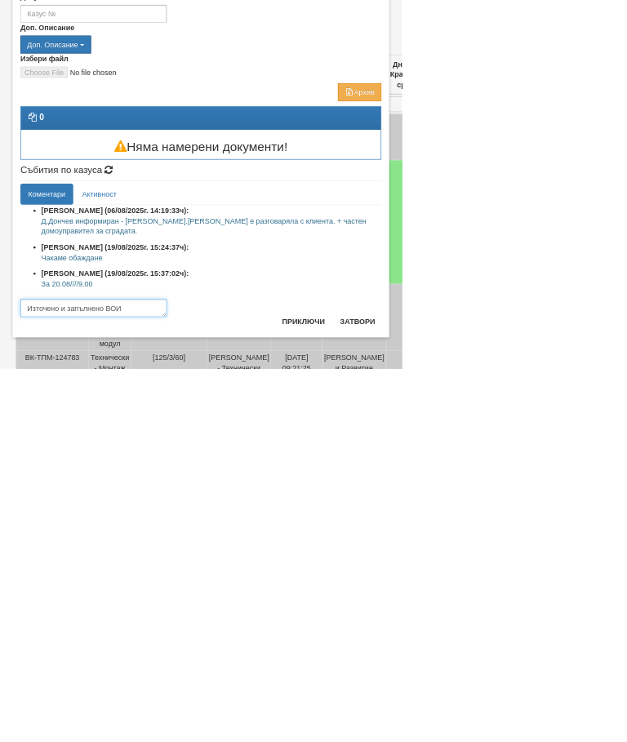
type textarea "Източено и запълнено ВОИ"
click at [595, 487] on div "[PERSON_NAME] (06/08/2025г. 14:19:33ч): Д.Дончев информиран - [PERSON_NAME].[PE…" at bounding box center [313, 574] width 563 height 175
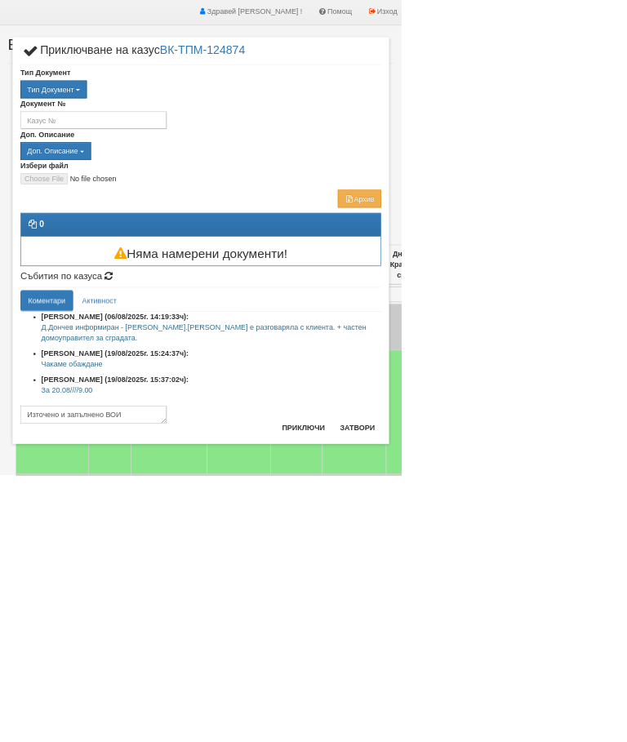
click at [517, 670] on button "Приключи" at bounding box center [473, 668] width 87 height 26
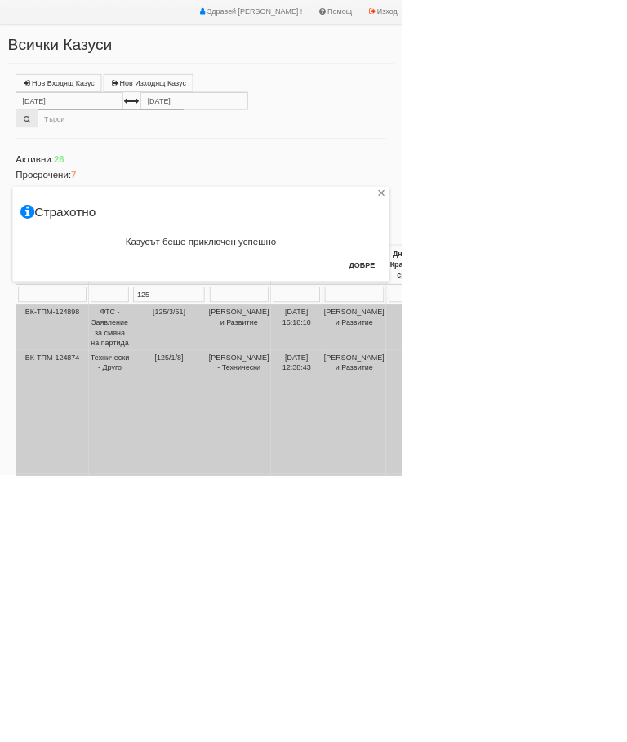
click at [595, 411] on button "Добре" at bounding box center [565, 414] width 60 height 26
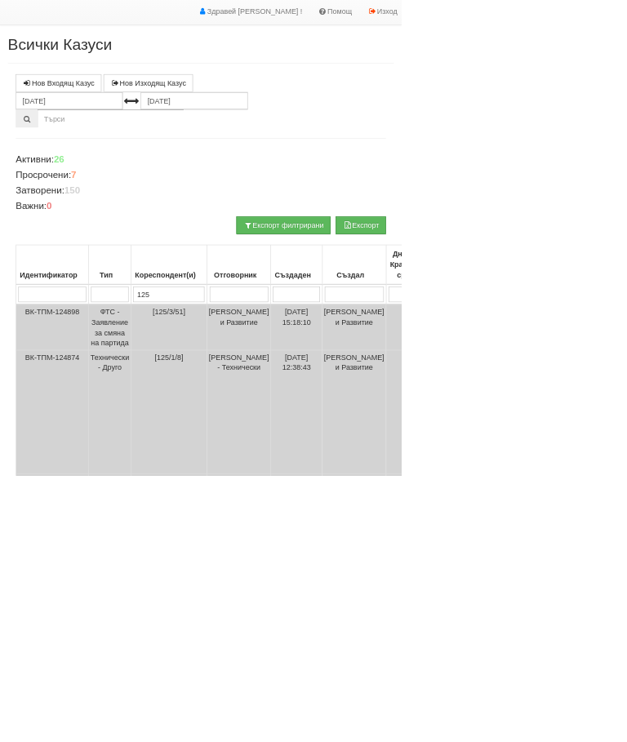
click at [291, 459] on input "125" at bounding box center [263, 459] width 111 height 24
type input "1"
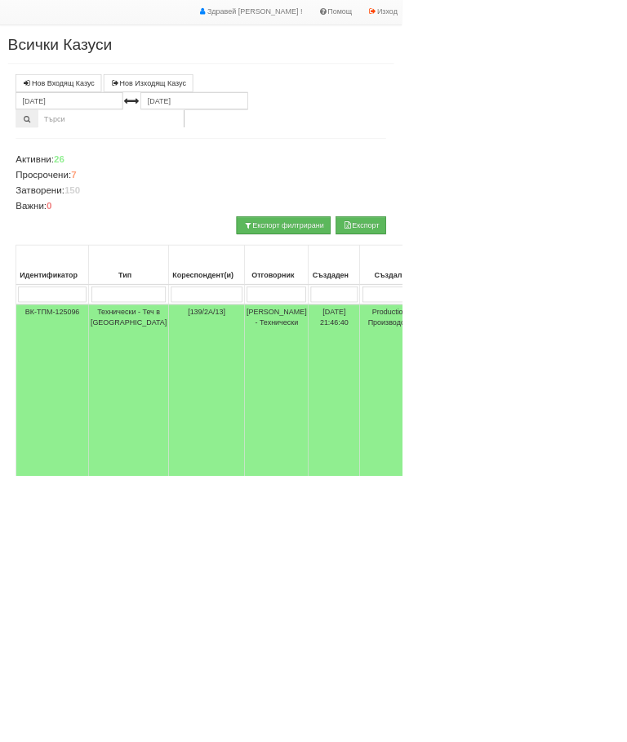
click at [200, 460] on input "search" at bounding box center [201, 459] width 117 height 24
type input "Т"
type input "Тех"
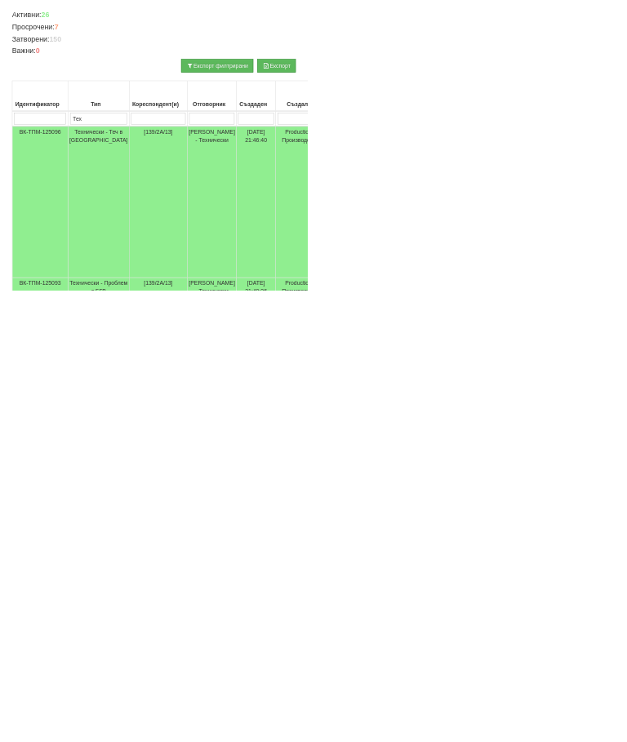
scroll to position [0, 0]
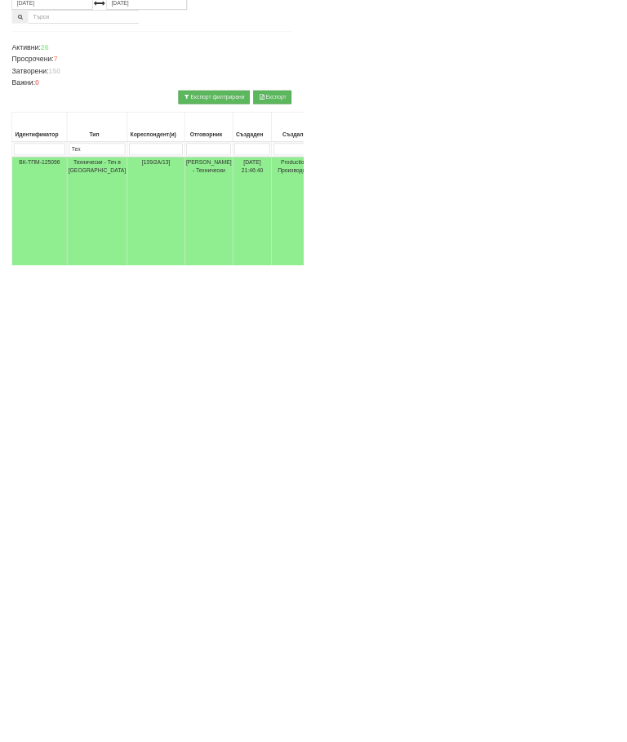
type input "Тех"
type input "П"
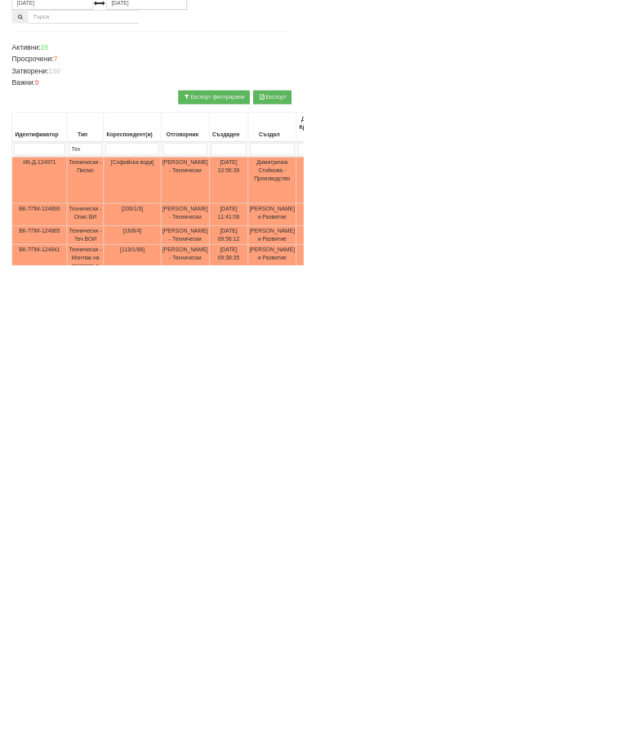
type input "Пр"
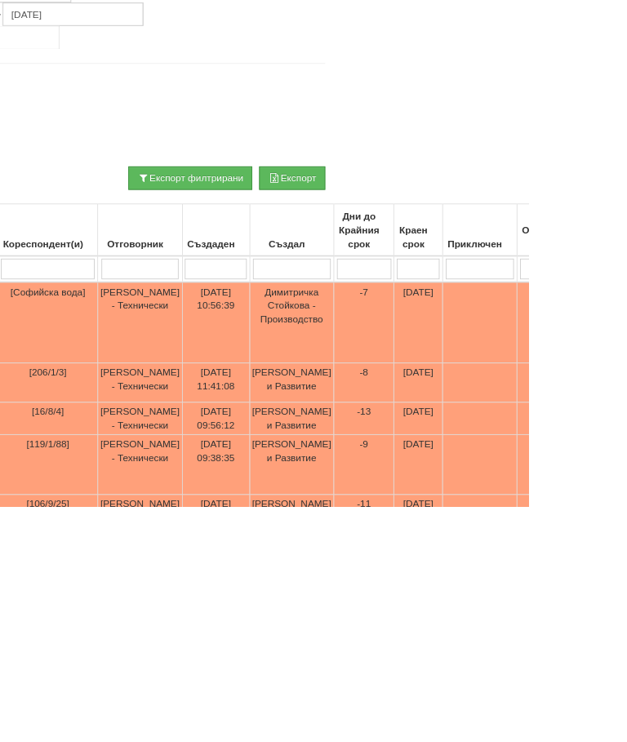
scroll to position [43, 543]
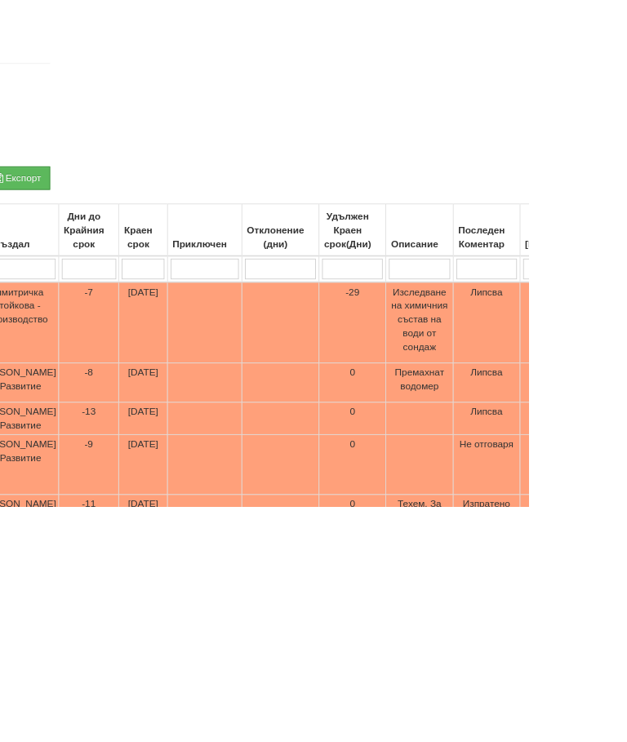
type input "П"
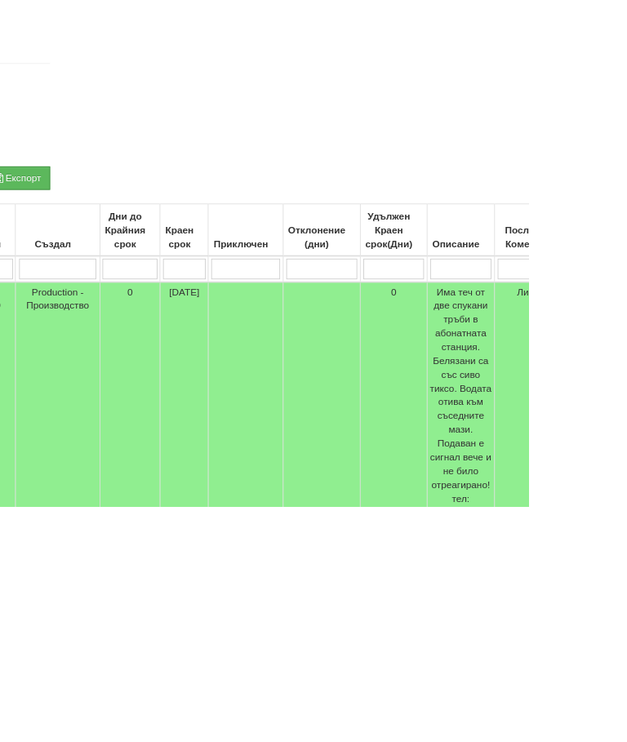
type input "[PERSON_NAME]"
type input "Ак"
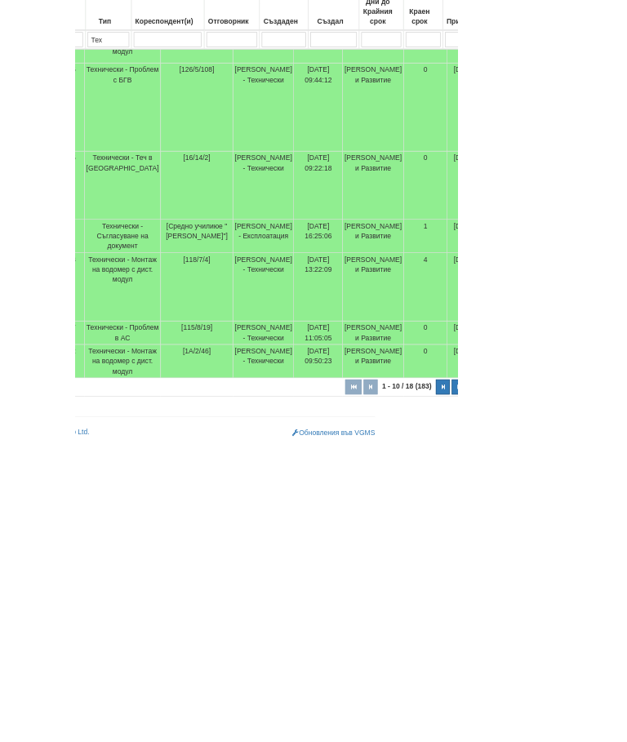
scroll to position [1190, 122]
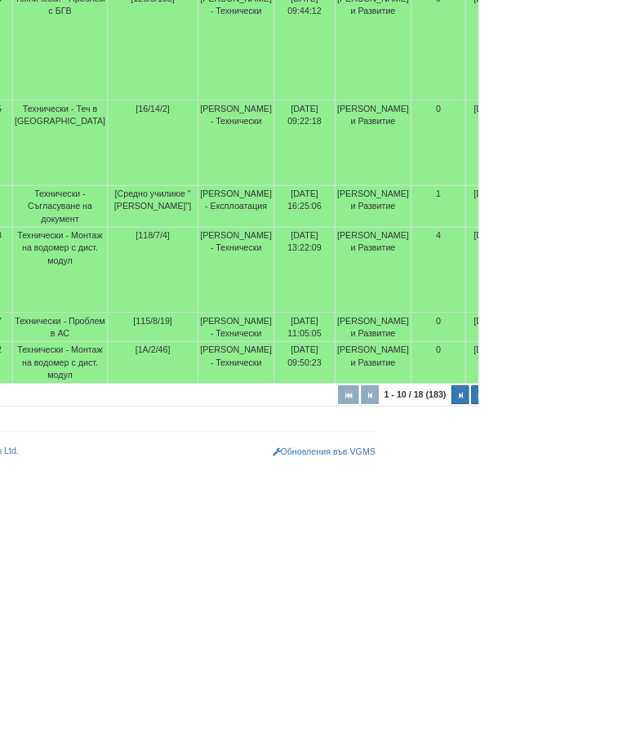
type input "Ак"
click at [618, 635] on button "button" at bounding box center [631, 647] width 27 height 24
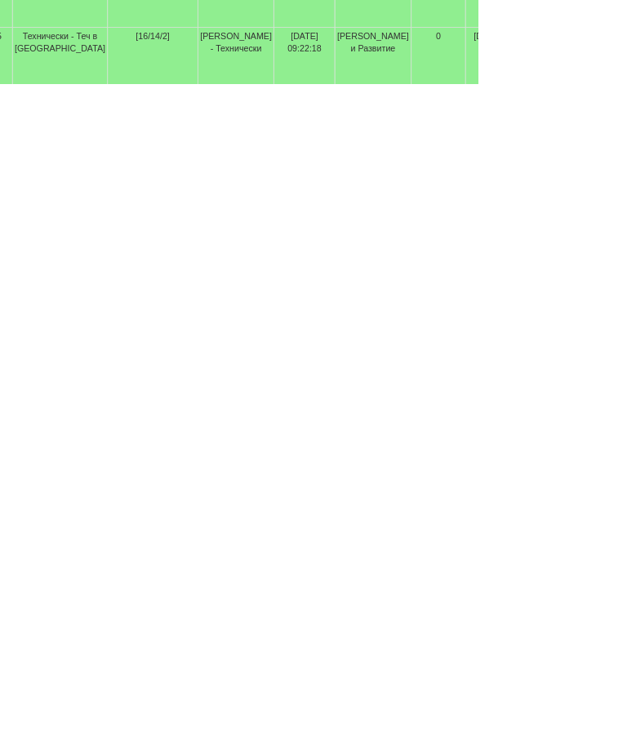
select select "2"
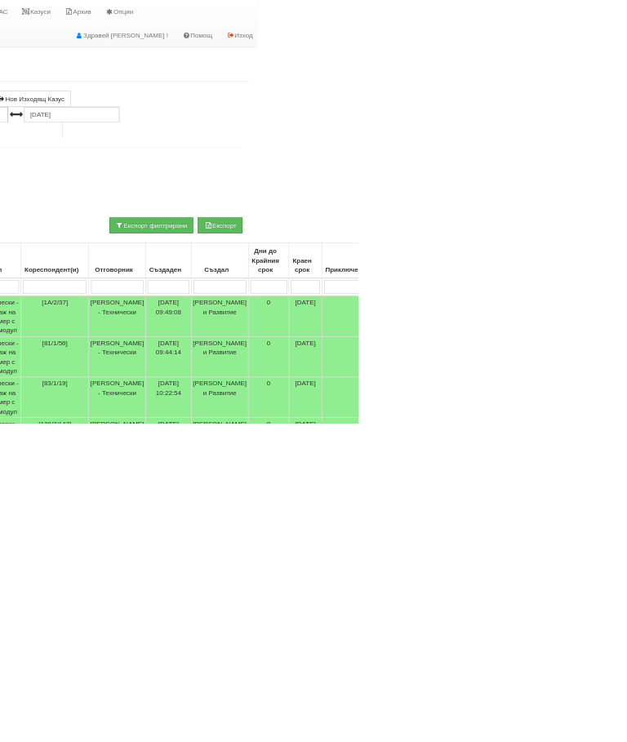
scroll to position [0, 176]
type input "[PERSON_NAME]"
select select "1"
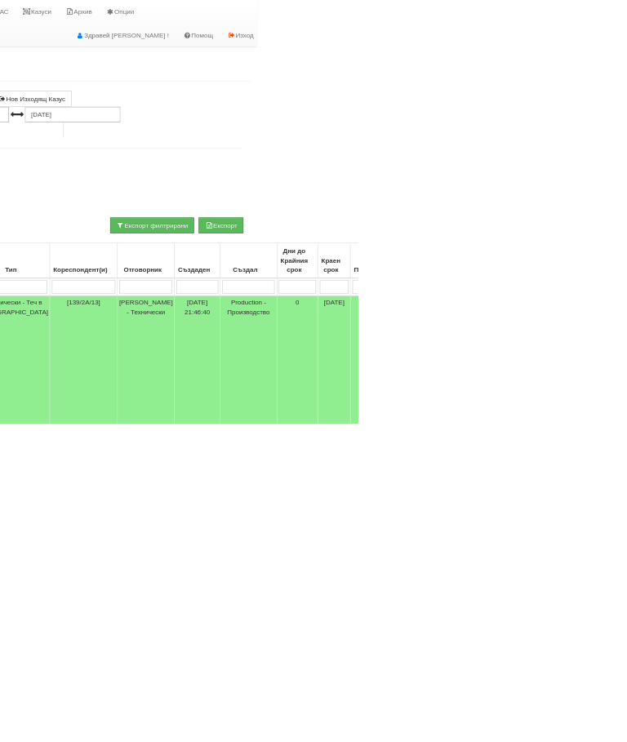
type input "П"
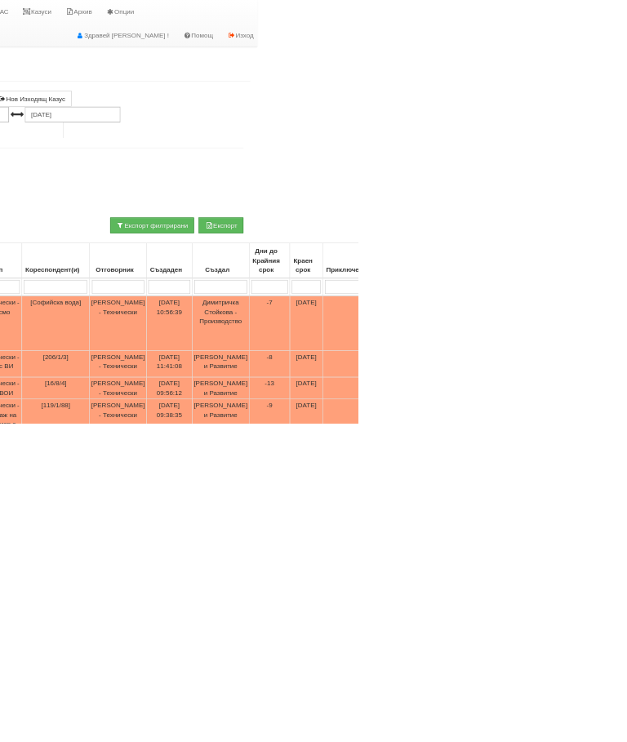
type input "Пр"
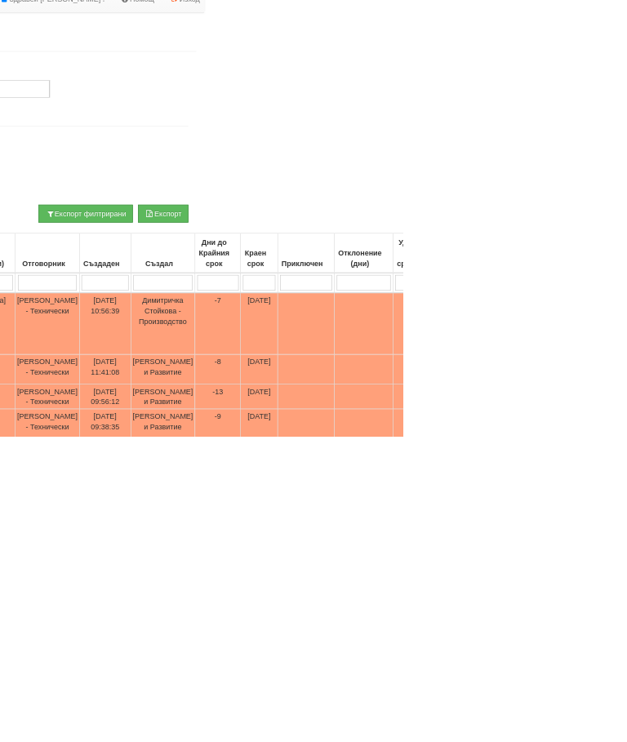
type input "Пр"
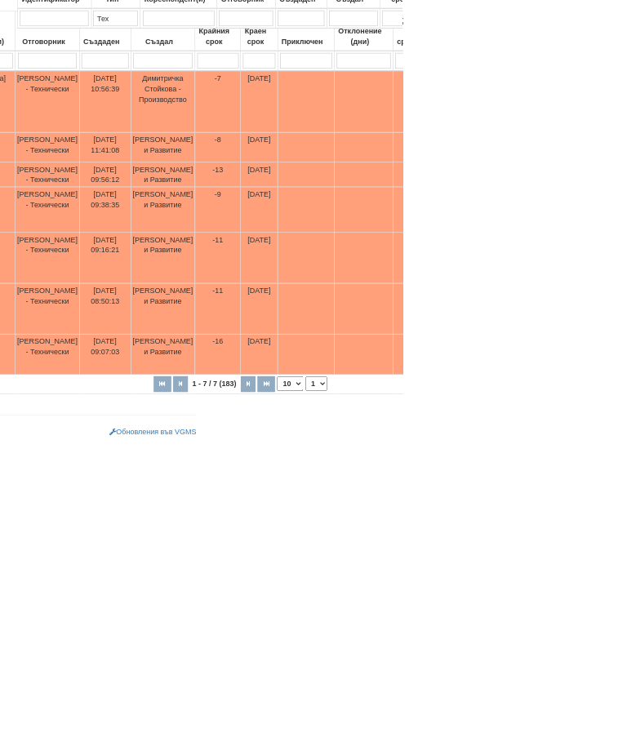
scroll to position [414, 0]
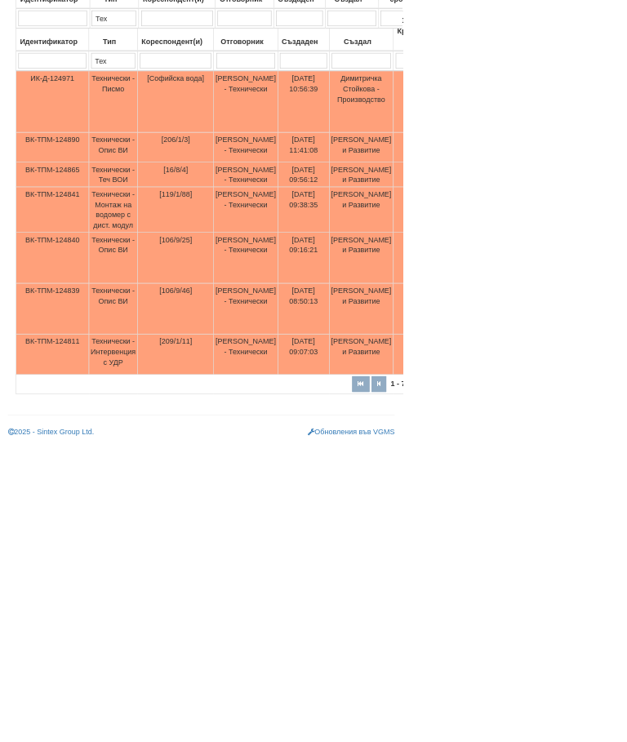
type input "Пр"
click at [170, 570] on td "Технически - Интервенция с УДР" at bounding box center [177, 601] width 76 height 63
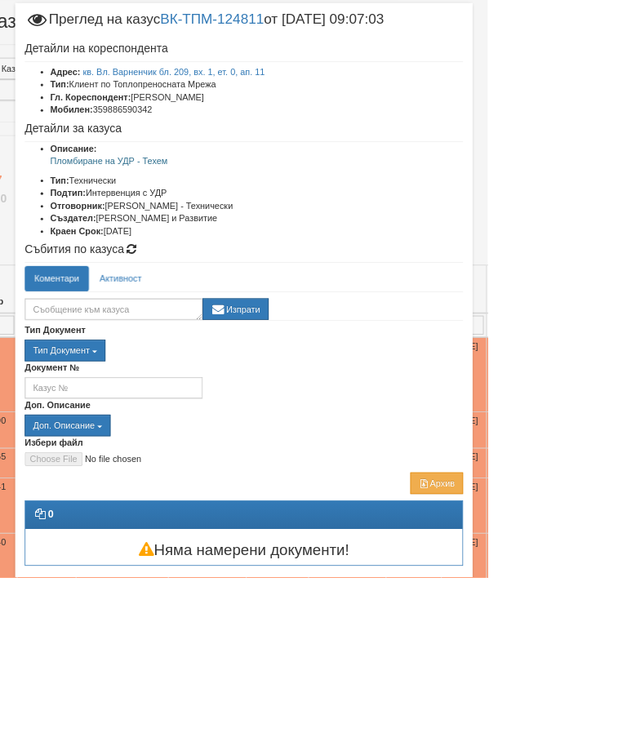
scroll to position [0, 0]
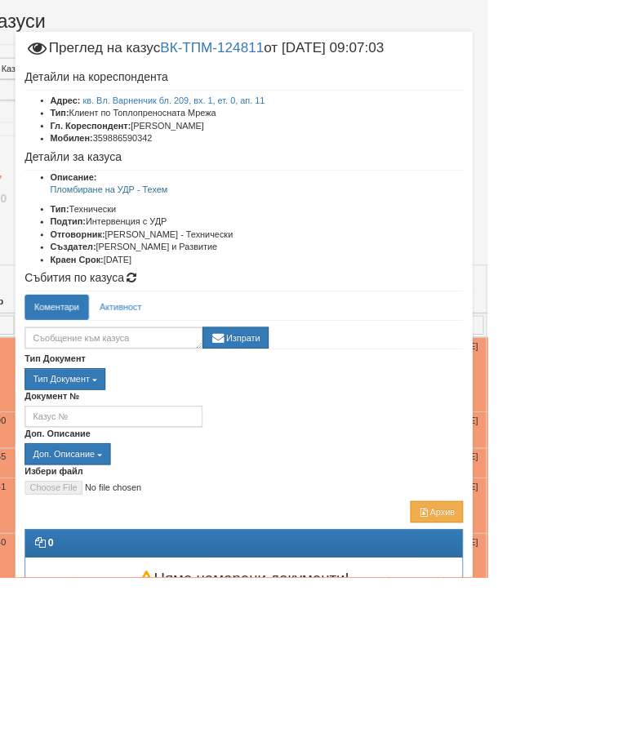
click at [546, 509] on div "Документ №" at bounding box center [314, 525] width 588 height 48
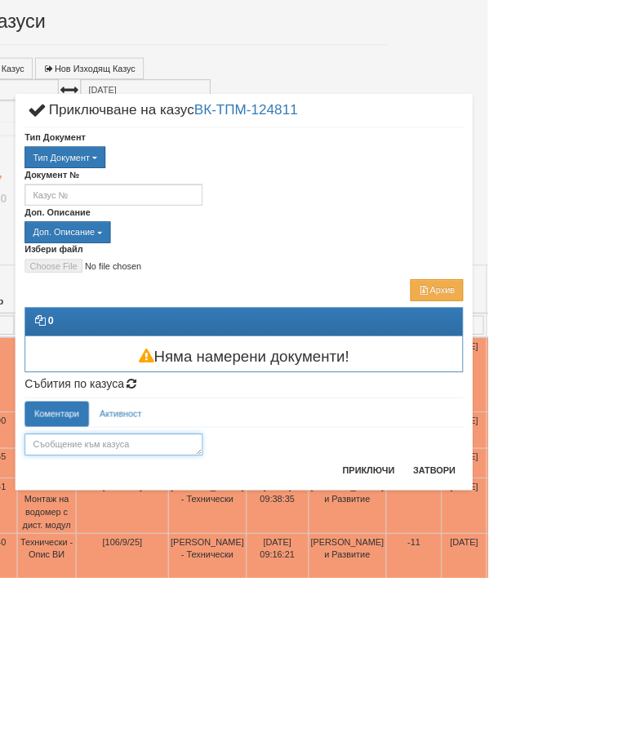
click at [232, 578] on textarea at bounding box center [146, 572] width 229 height 28
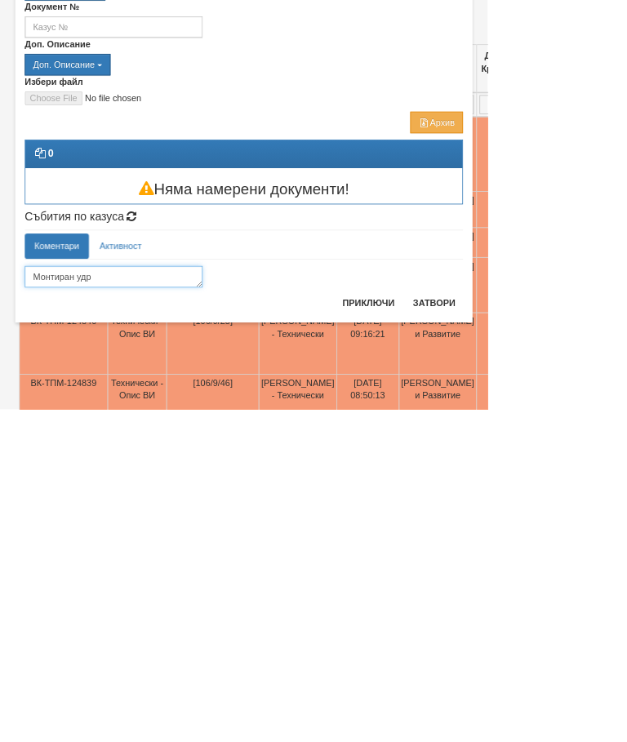
type textarea "Монтиран удр"
click at [517, 592] on button "Приключи" at bounding box center [473, 605] width 87 height 26
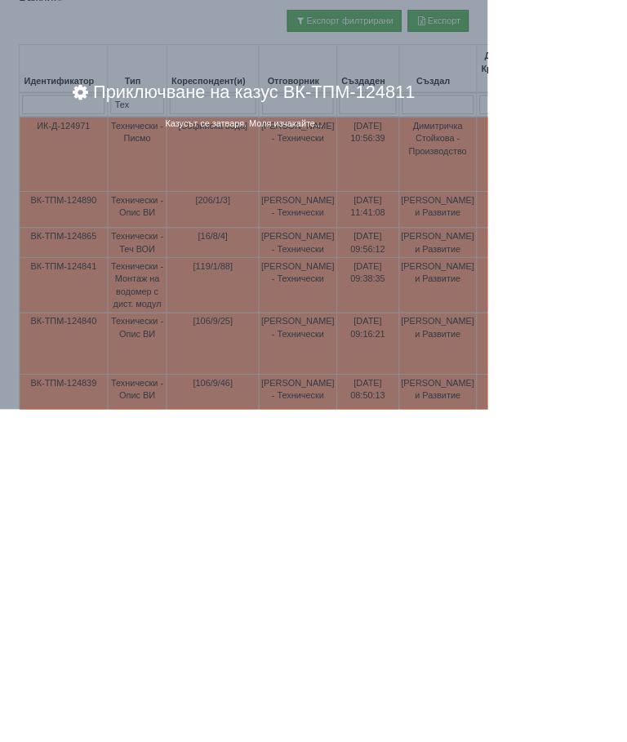
scroll to position [202, 0]
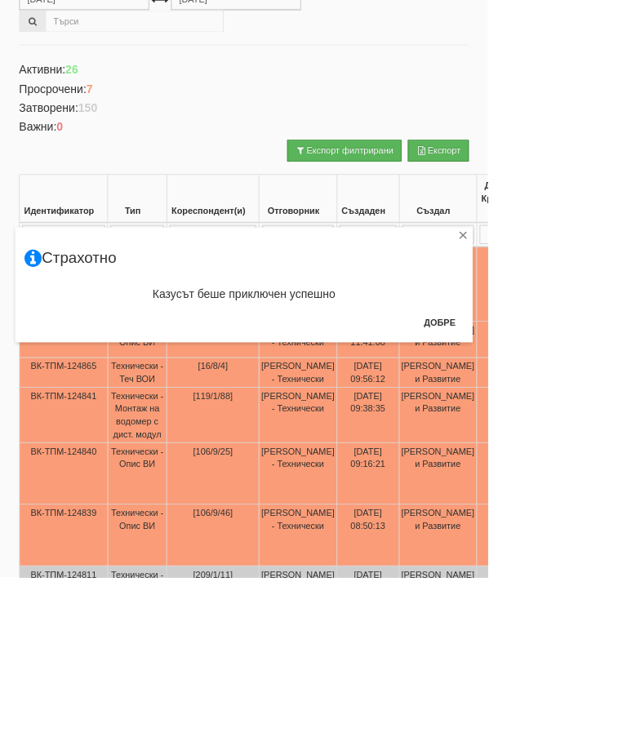
click at [595, 403] on button "Добре" at bounding box center [565, 415] width 60 height 26
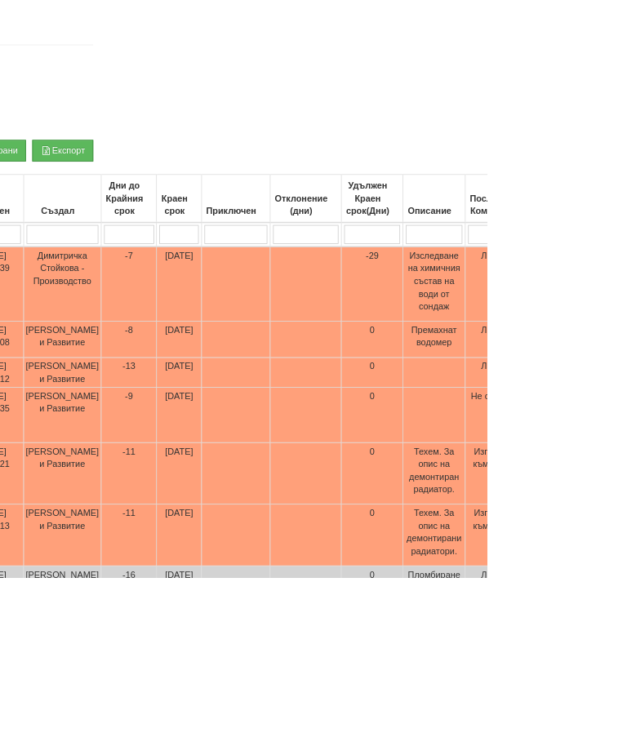
scroll to position [202, 480]
